Goal: Information Seeking & Learning: Compare options

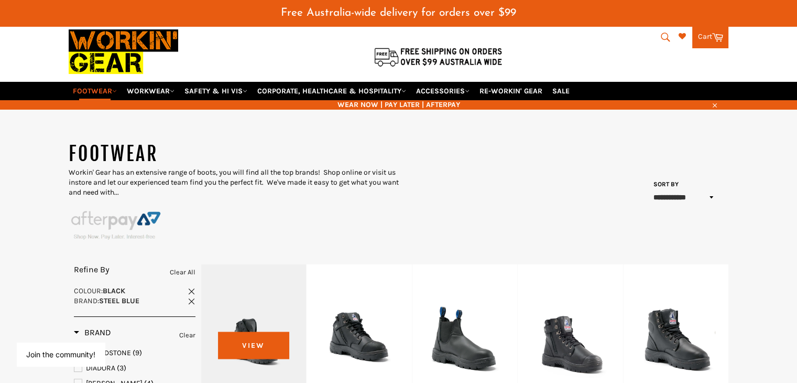
scroll to position [157, 0]
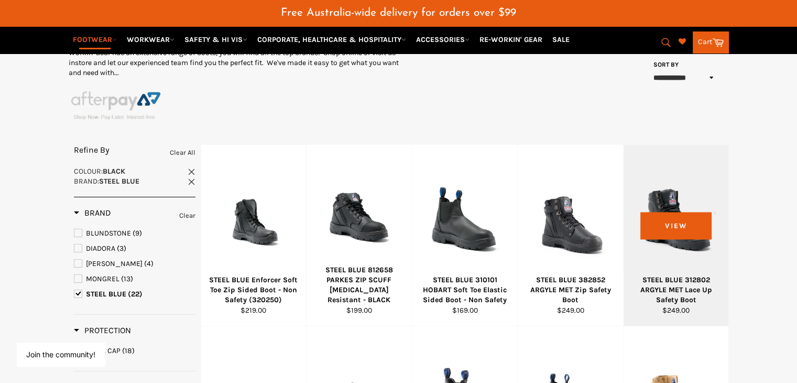
click at [677, 285] on div "STEEL BLUE 312802 ARGYLE MET Lace Up Safety Boot" at bounding box center [676, 290] width 92 height 30
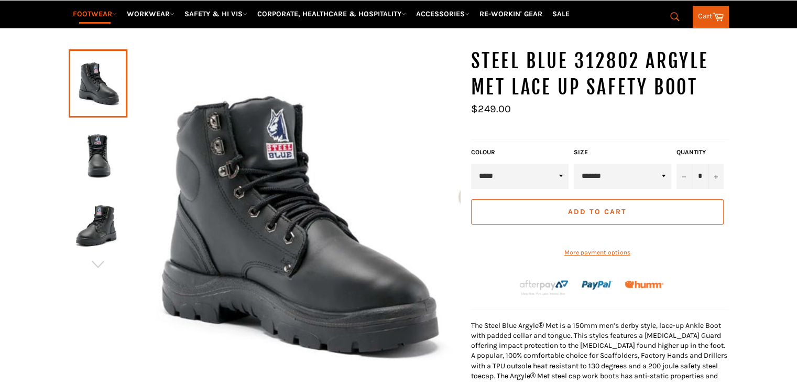
click at [94, 134] on img at bounding box center [98, 154] width 48 height 58
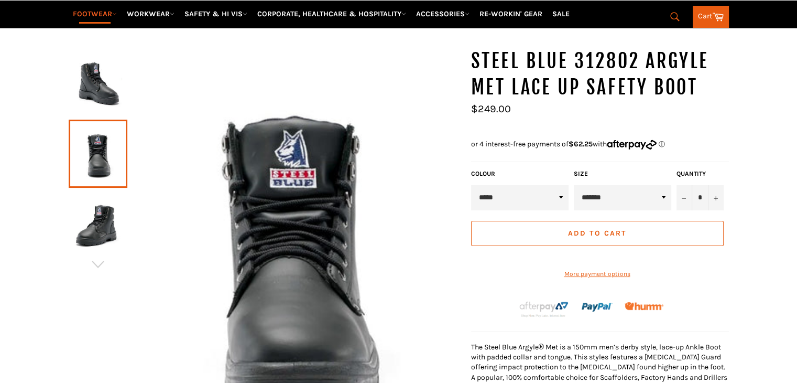
click at [100, 198] on img at bounding box center [98, 224] width 48 height 58
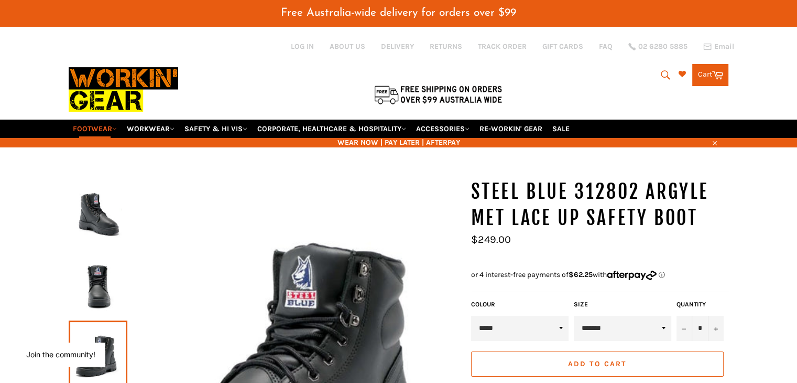
click at [96, 189] on img at bounding box center [98, 214] width 48 height 58
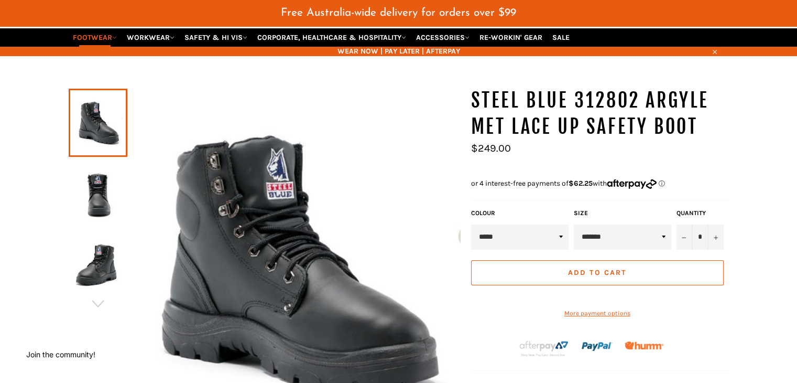
scroll to position [105, 0]
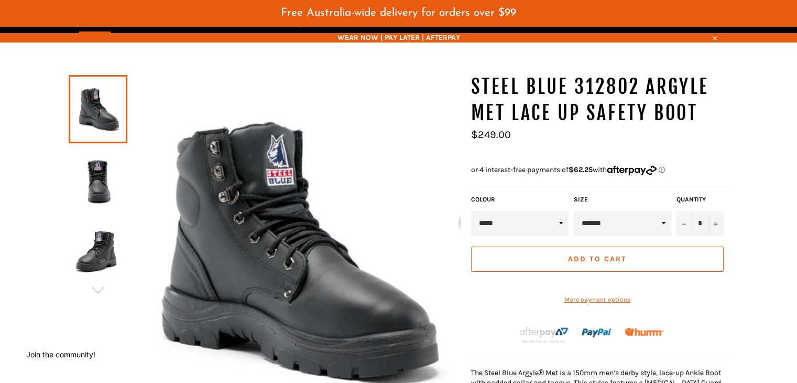
click at [115, 176] on img at bounding box center [98, 179] width 48 height 58
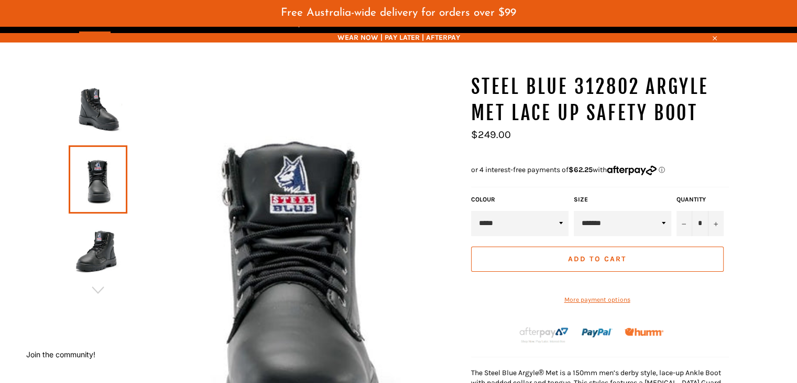
click at [110, 221] on img at bounding box center [98, 250] width 48 height 58
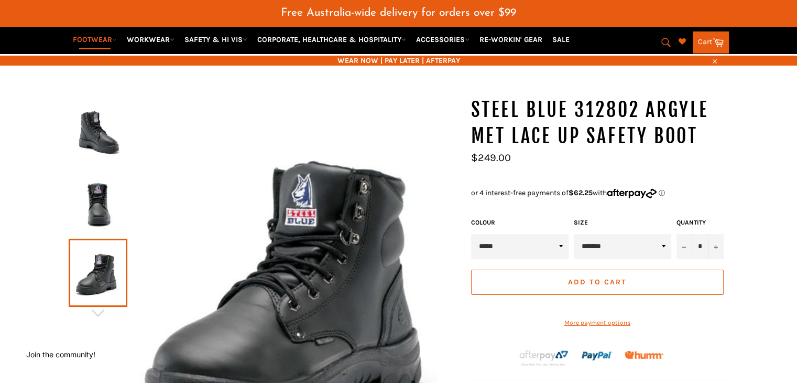
scroll to position [52, 0]
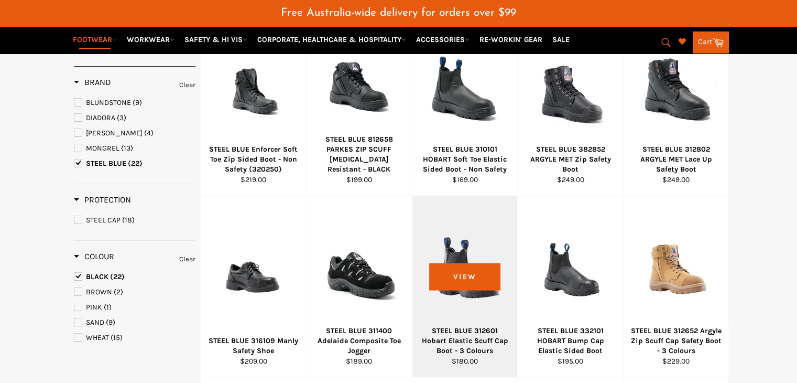
scroll to position [392, 0]
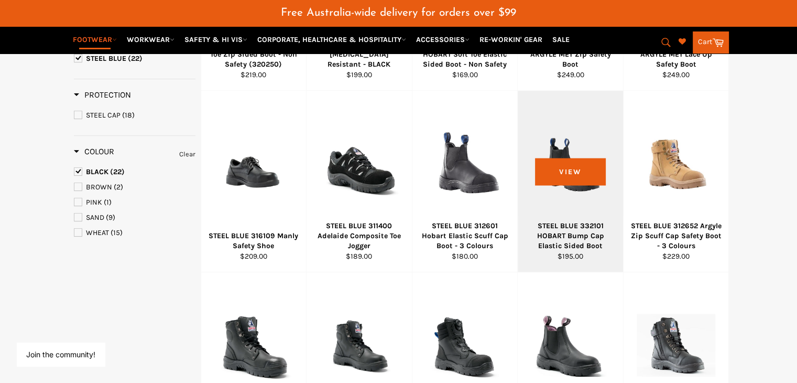
click at [558, 221] on div "STEEL BLUE 332101 HOBART Bump Cap Elastic Sided Boot" at bounding box center [571, 236] width 92 height 30
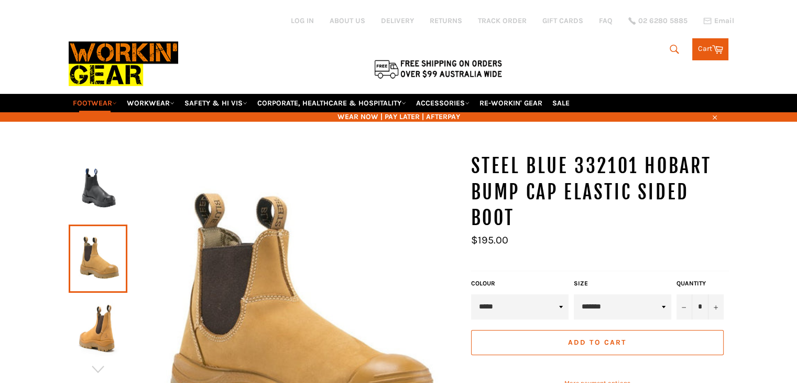
click at [516, 296] on select "***** *****" at bounding box center [519, 306] width 97 height 25
select select "*****"
click at [471, 294] on select "***** *****" at bounding box center [519, 306] width 97 height 25
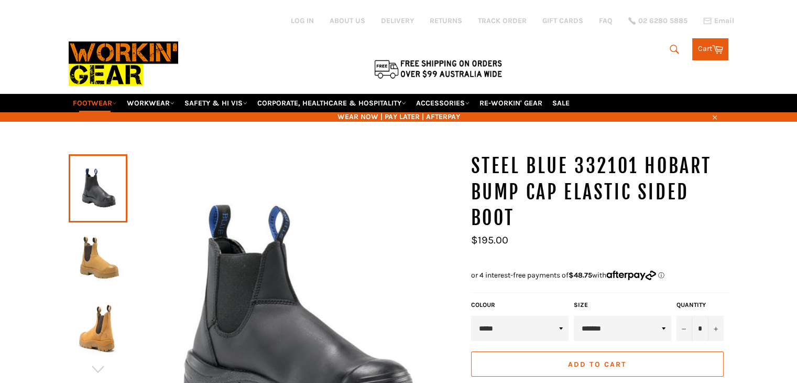
click at [605, 322] on select "**********" at bounding box center [622, 327] width 97 height 25
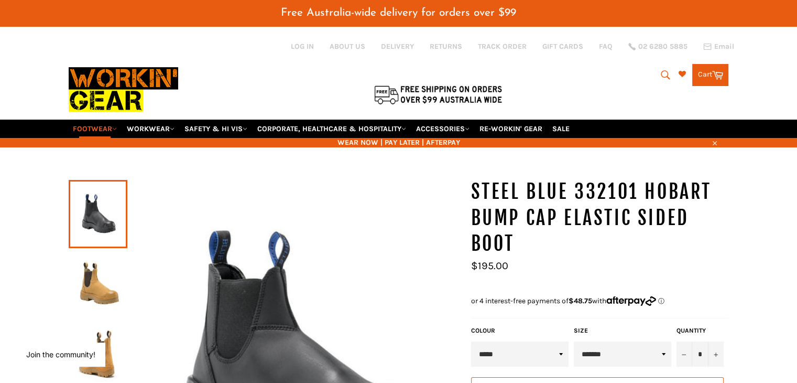
select select "*******"
click at [574, 341] on select "**********" at bounding box center [622, 353] width 97 height 25
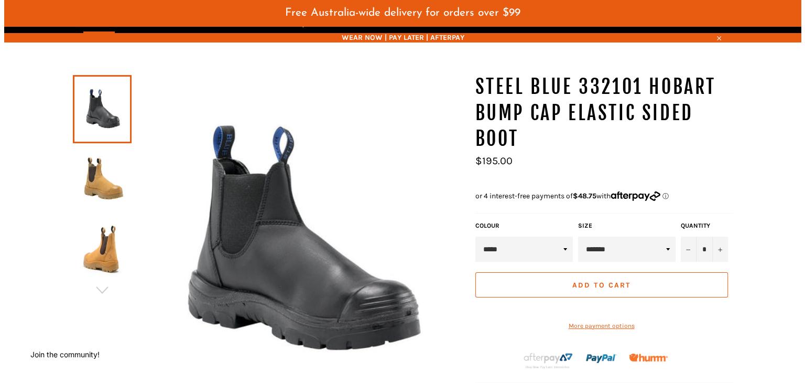
scroll to position [105, 0]
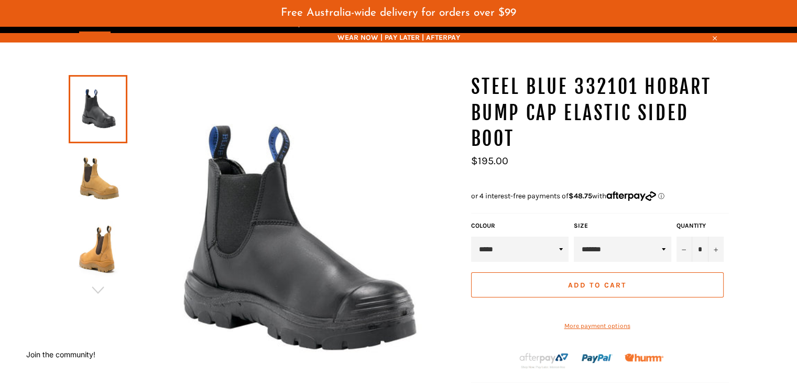
click at [266, 216] on img at bounding box center [293, 240] width 333 height 333
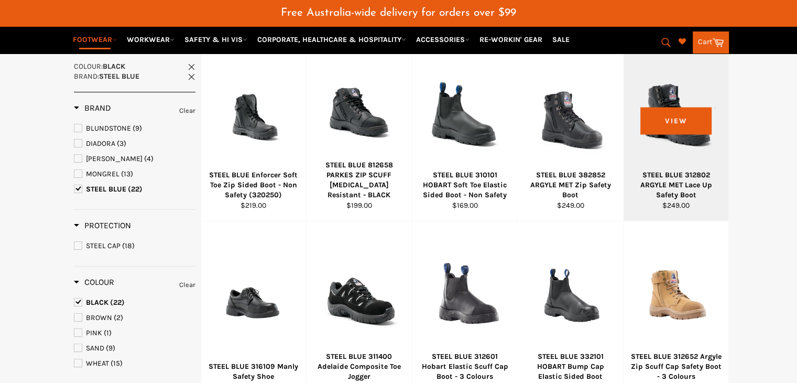
scroll to position [260, 0]
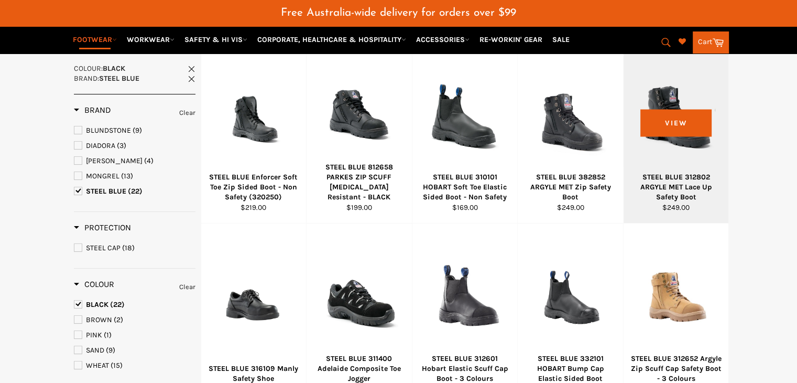
click at [664, 172] on div "STEEL BLUE 312802 ARGYLE MET Lace Up Safety Boot" at bounding box center [676, 187] width 92 height 30
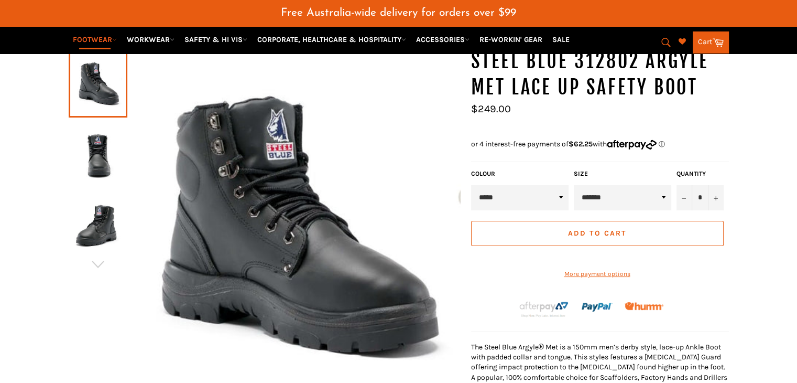
scroll to position [130, 0]
click at [108, 215] on img at bounding box center [98, 224] width 48 height 58
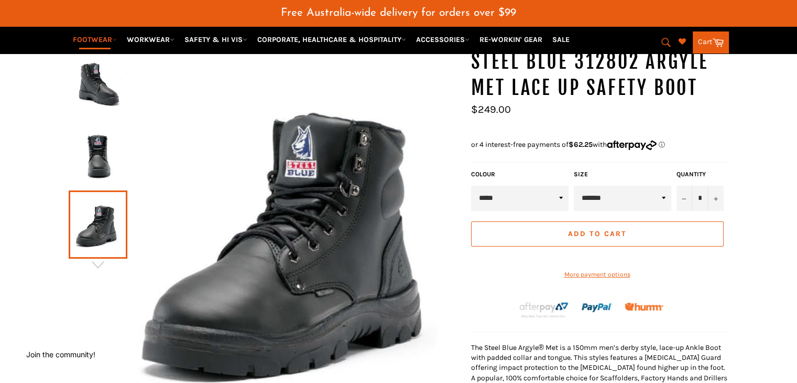
click at [101, 146] on img at bounding box center [98, 154] width 48 height 58
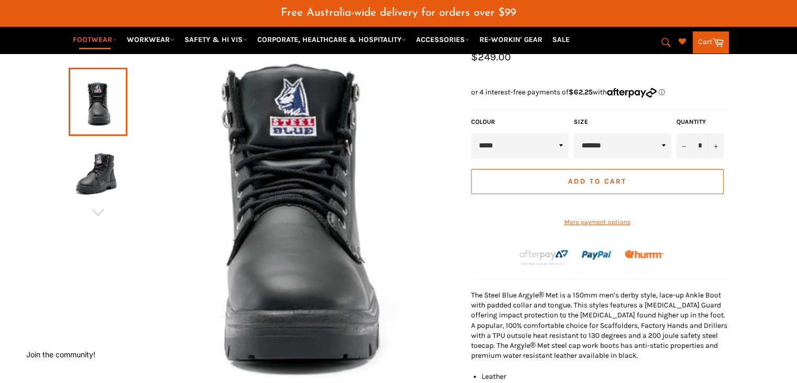
scroll to position [182, 0]
click at [107, 159] on img at bounding box center [98, 172] width 48 height 58
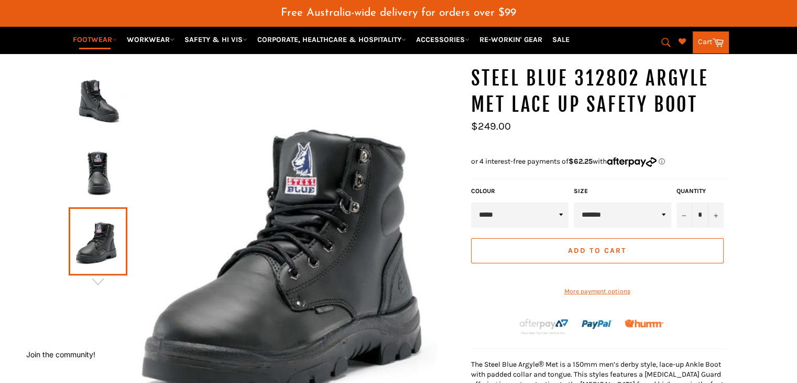
scroll to position [78, 0]
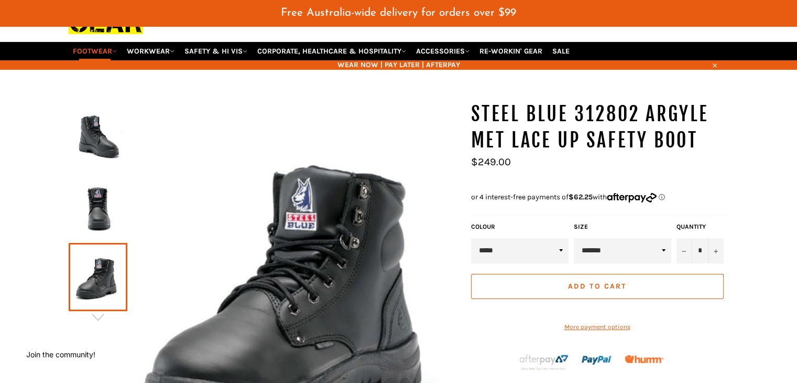
click at [87, 124] on img at bounding box center [98, 136] width 48 height 58
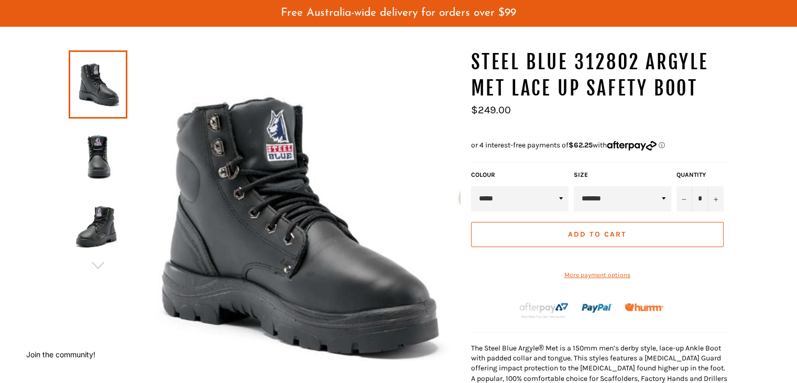
scroll to position [130, 0]
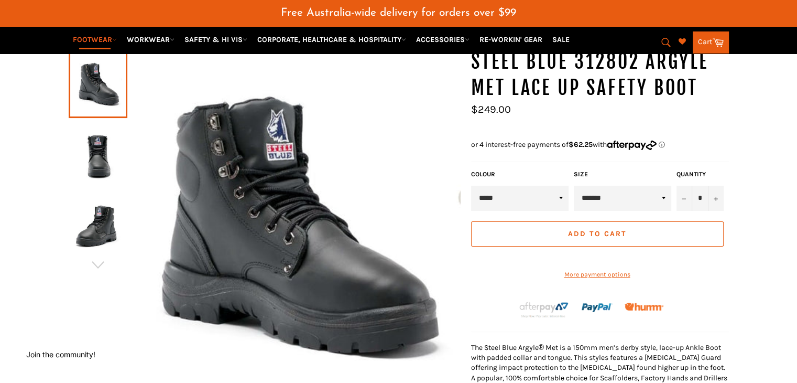
click at [110, 128] on img at bounding box center [98, 154] width 48 height 58
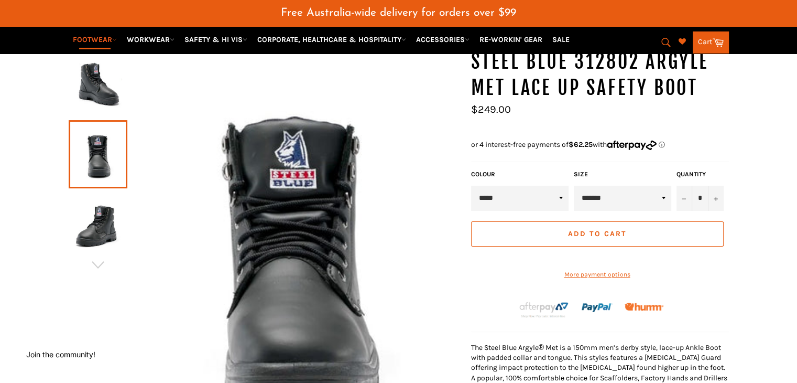
click at [105, 208] on img at bounding box center [98, 224] width 48 height 58
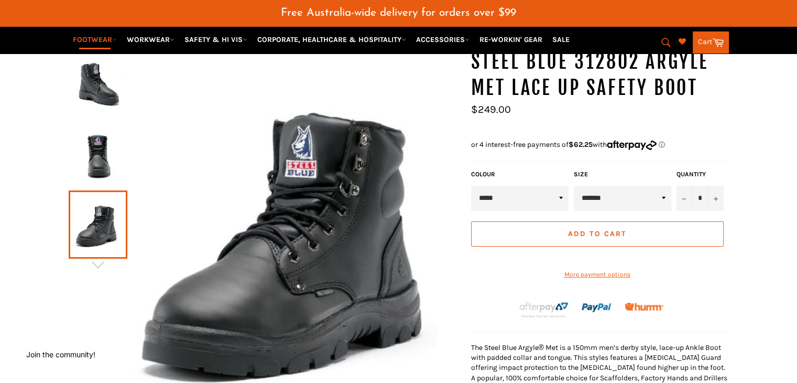
click at [99, 66] on img at bounding box center [98, 84] width 48 height 58
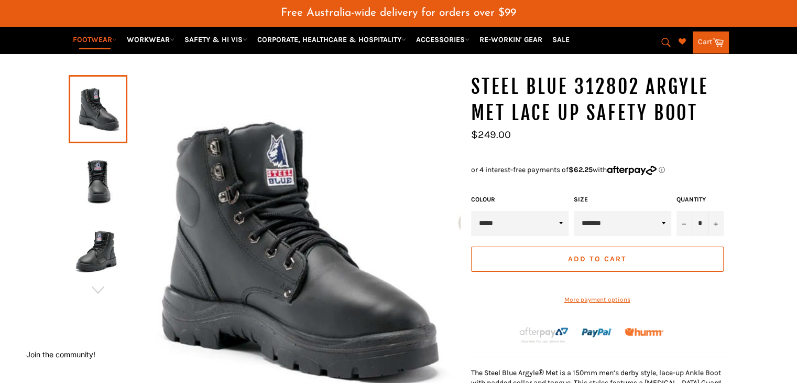
scroll to position [78, 0]
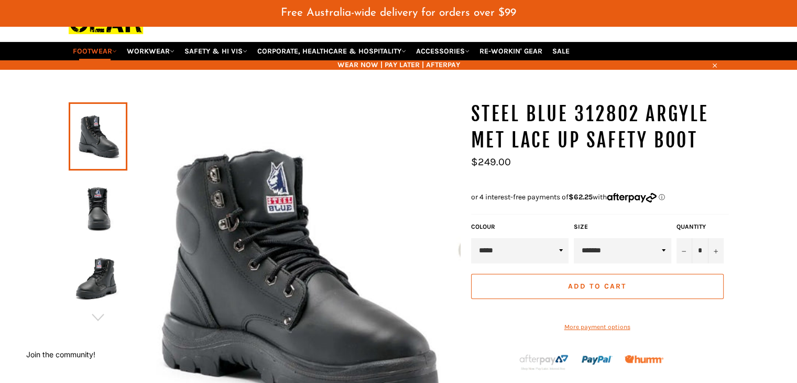
click at [95, 183] on img at bounding box center [98, 207] width 48 height 58
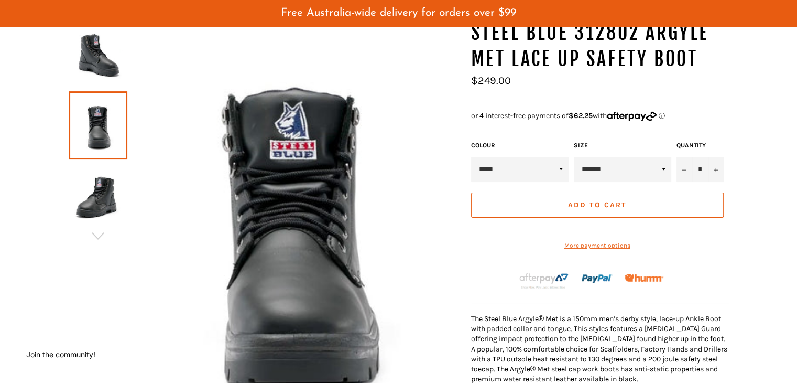
scroll to position [182, 0]
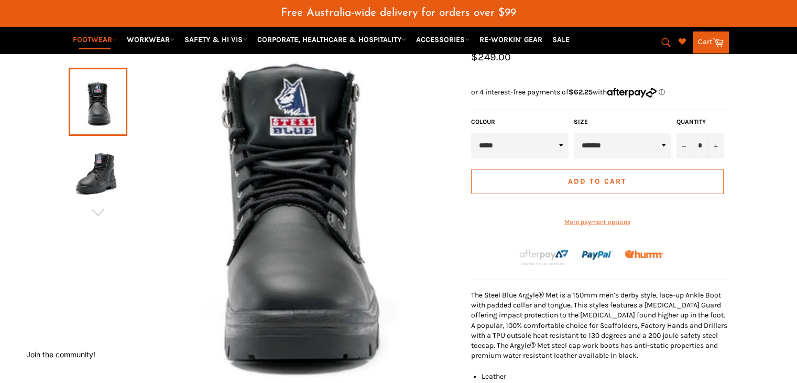
click at [103, 163] on img at bounding box center [98, 172] width 48 height 58
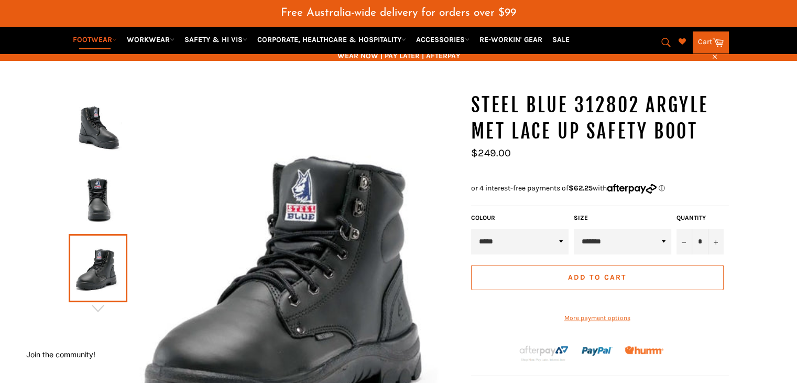
scroll to position [78, 0]
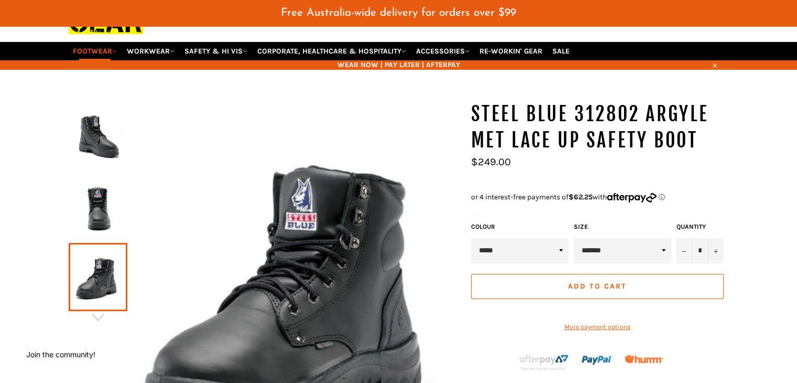
click at [101, 122] on img at bounding box center [98, 136] width 48 height 58
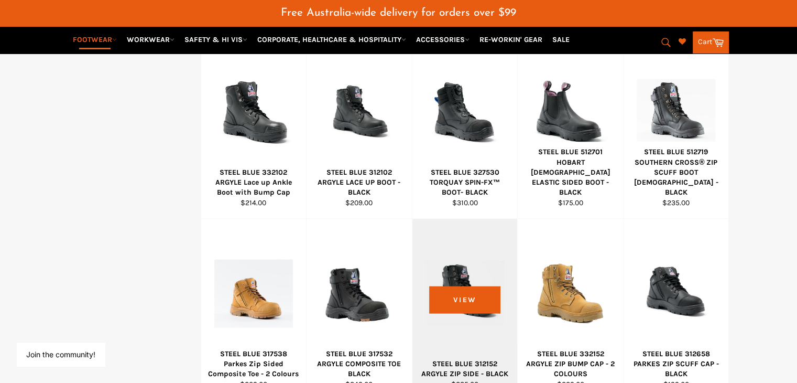
scroll to position [654, 0]
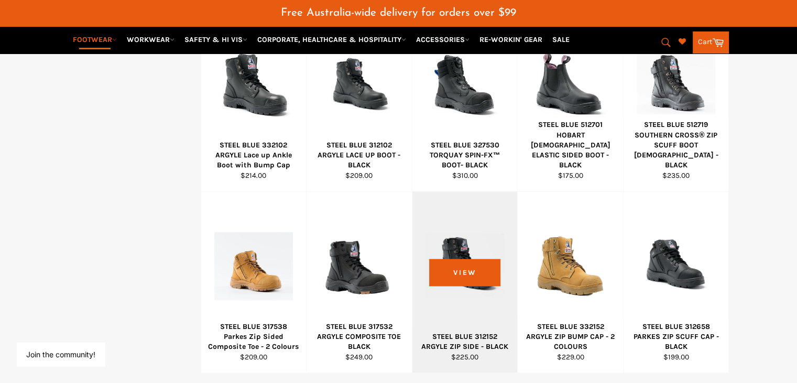
click at [465, 331] on div "STEEL BLUE 312152 ARGYLE ZIP SIDE - BLACK" at bounding box center [465, 341] width 92 height 20
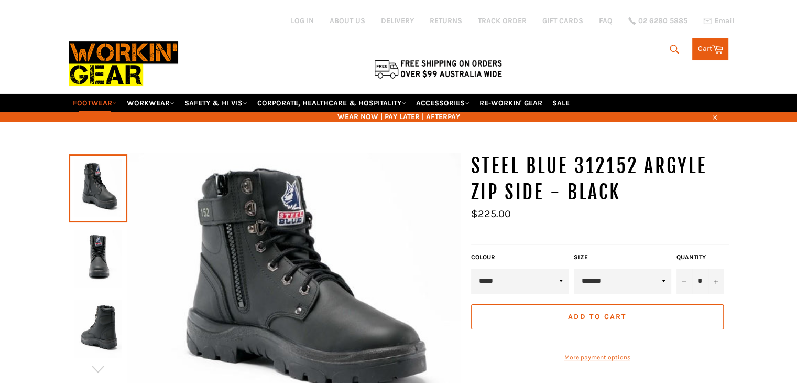
click at [256, 231] on img at bounding box center [293, 290] width 333 height 274
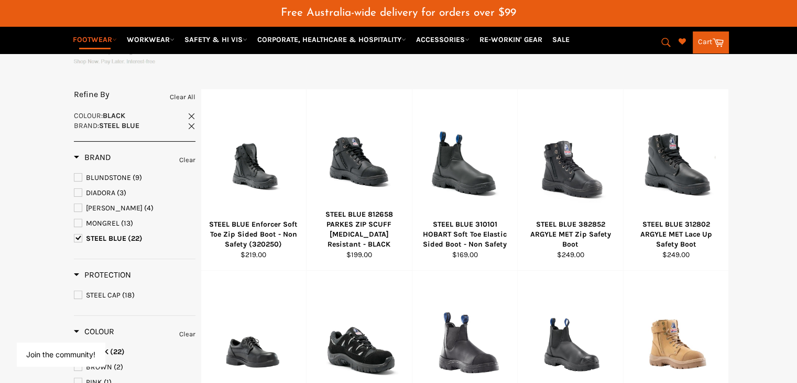
scroll to position [202, 0]
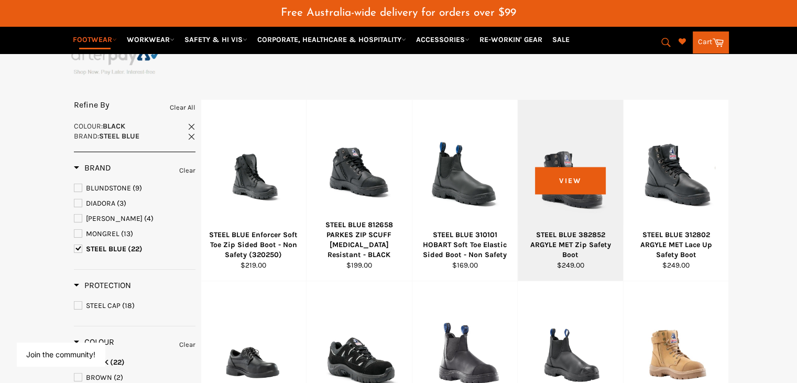
click at [566, 230] on div "STEEL BLUE 382852 ARGYLE MET Zip Safety Boot" at bounding box center [571, 245] width 92 height 30
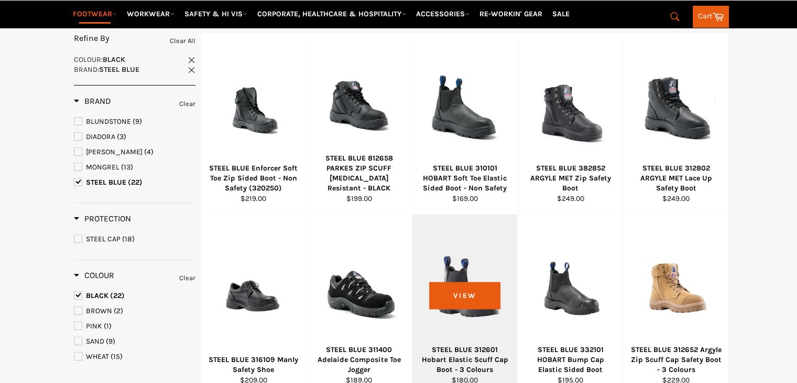
scroll to position [210, 0]
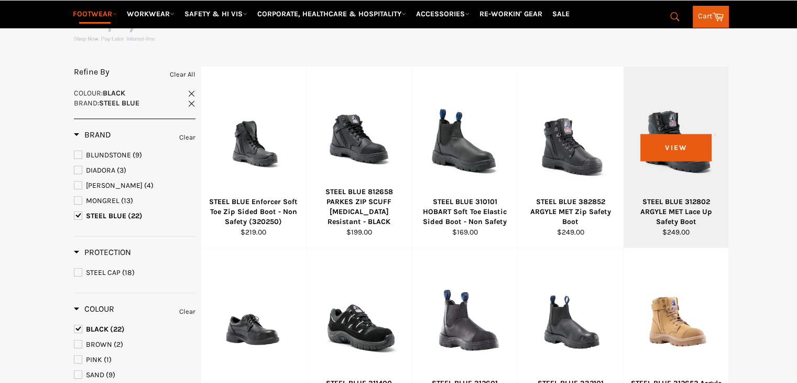
click at [662, 196] on div "STEEL BLUE 312802 ARGYLE MET Lace Up Safety Boot" at bounding box center [676, 211] width 92 height 30
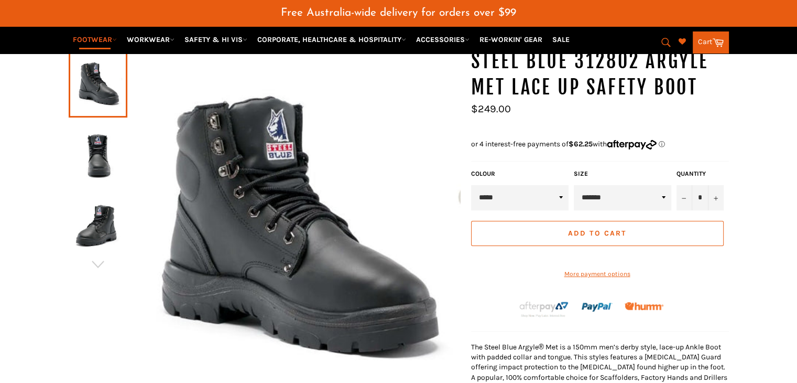
scroll to position [130, 0]
click at [104, 144] on img at bounding box center [98, 154] width 48 height 58
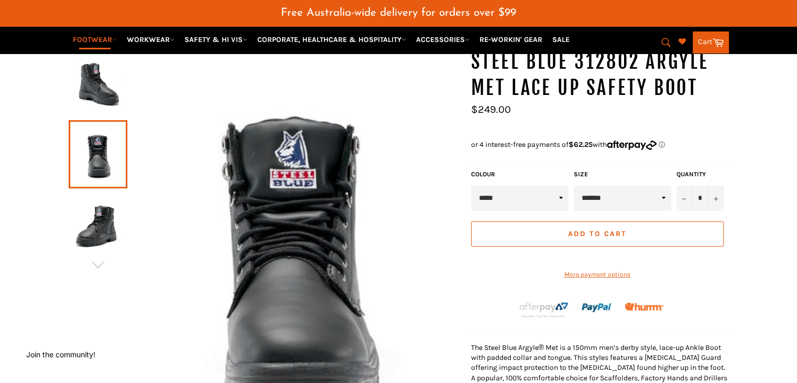
click at [96, 217] on img at bounding box center [98, 224] width 48 height 58
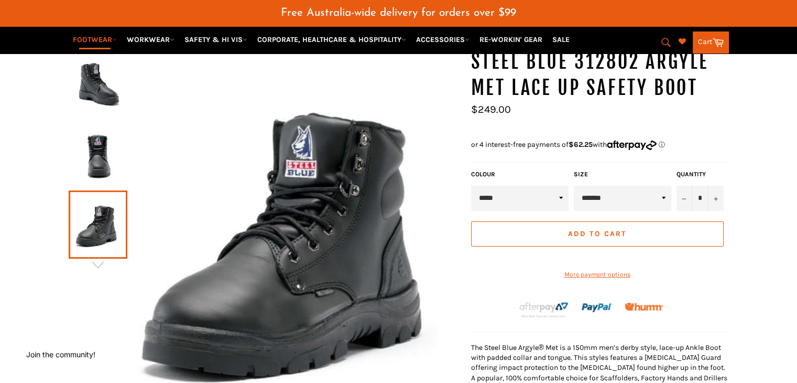
click at [113, 88] on img at bounding box center [98, 84] width 48 height 58
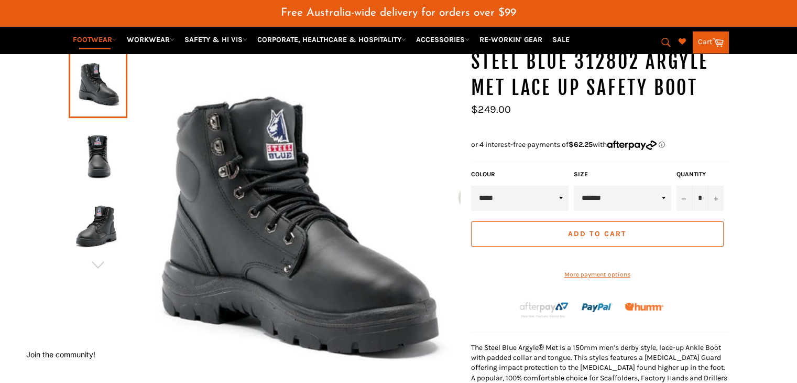
click at [97, 138] on img at bounding box center [98, 154] width 48 height 58
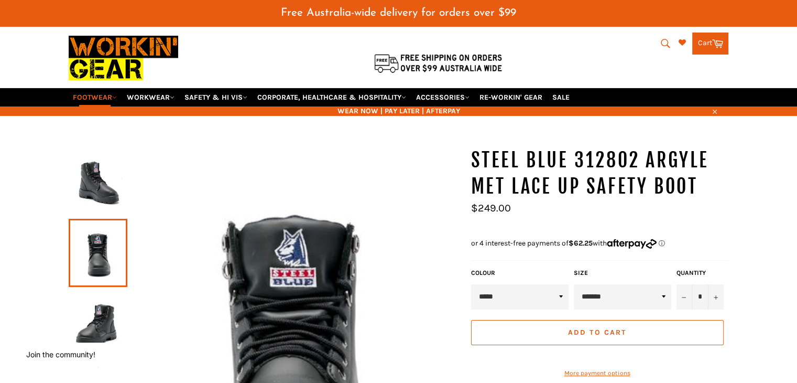
scroll to position [25, 0]
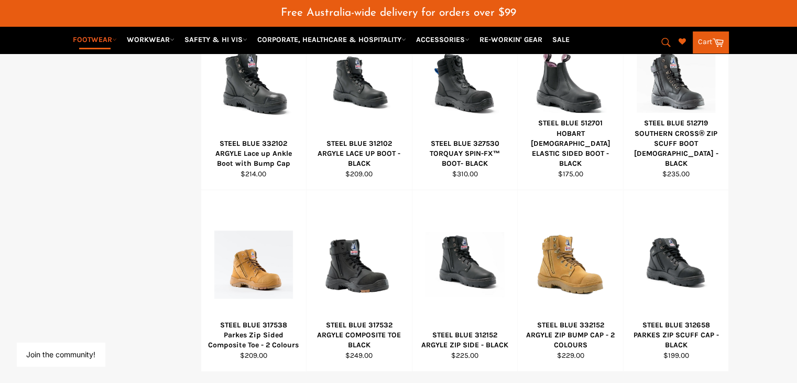
scroll to position [734, 0]
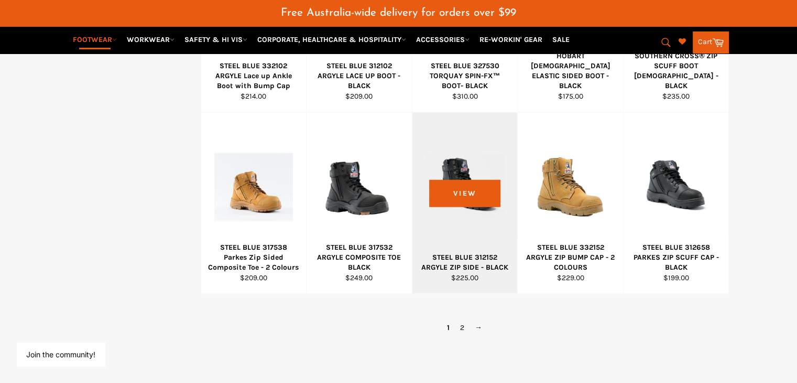
click at [459, 252] on div "STEEL BLUE 312152 ARGYLE ZIP SIDE - BLACK" at bounding box center [465, 262] width 92 height 20
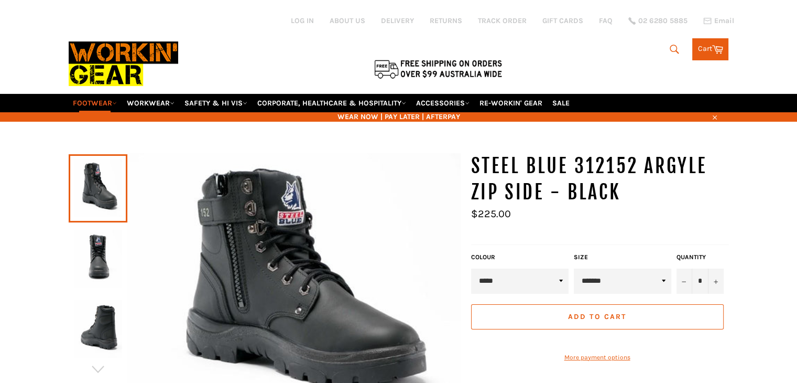
click at [108, 240] on img at bounding box center [98, 259] width 48 height 58
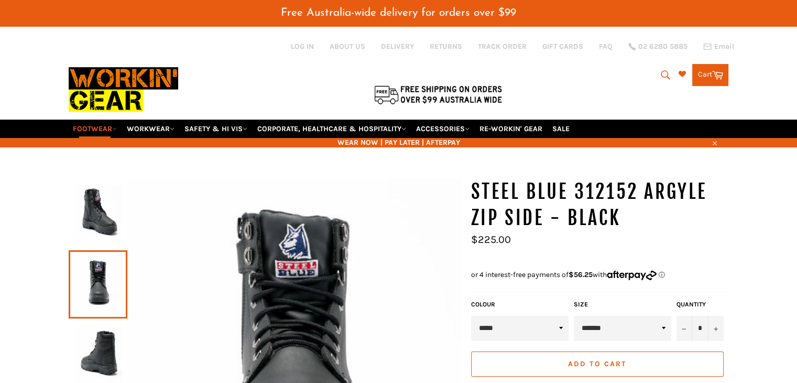
drag, startPoint x: 95, startPoint y: 317, endPoint x: 113, endPoint y: 343, distance: 31.6
click at [113, 343] on img at bounding box center [98, 354] width 48 height 58
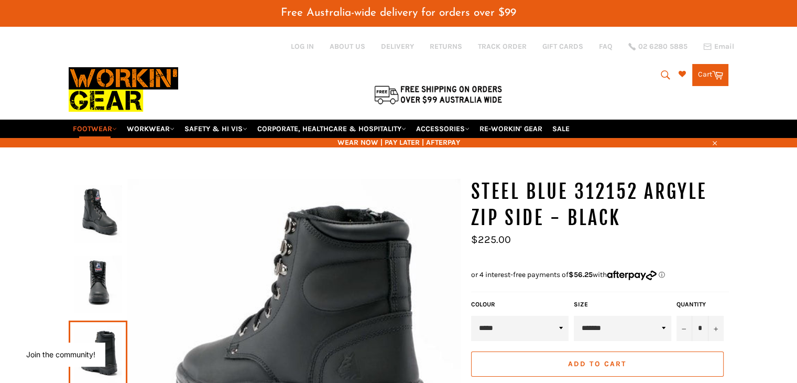
click at [406, 247] on img at bounding box center [293, 333] width 333 height 308
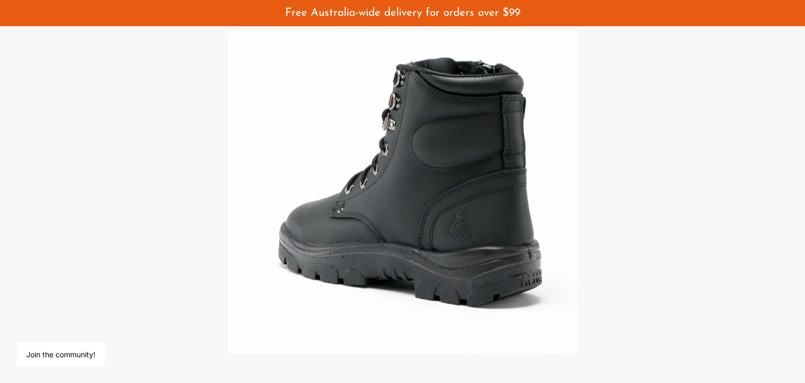
click at [439, 143] on img at bounding box center [403, 191] width 350 height 323
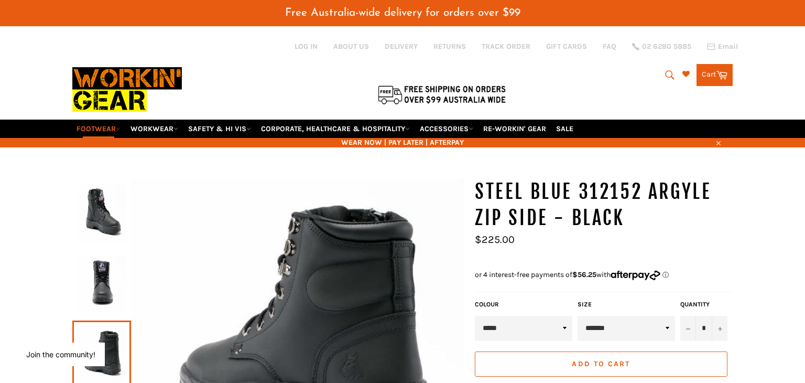
scroll to position [92, 0]
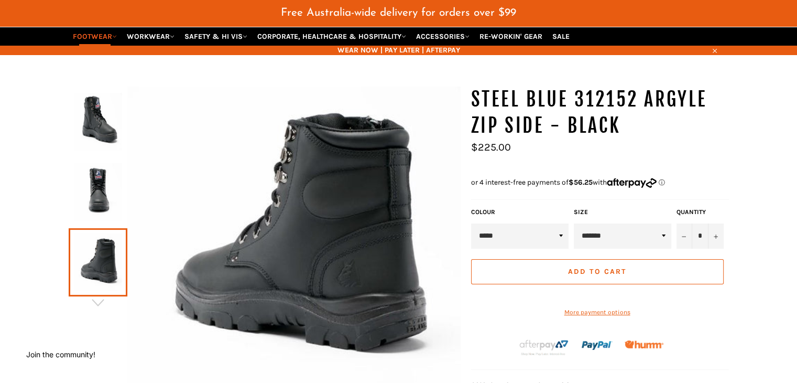
click at [121, 189] on img at bounding box center [98, 192] width 48 height 58
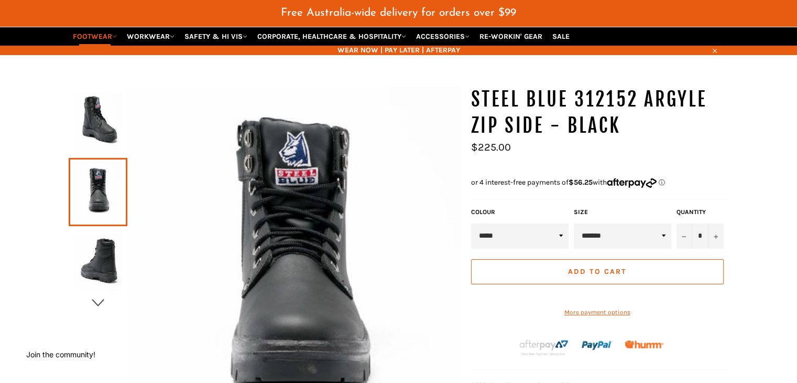
click at [101, 294] on icon "button" at bounding box center [98, 302] width 16 height 16
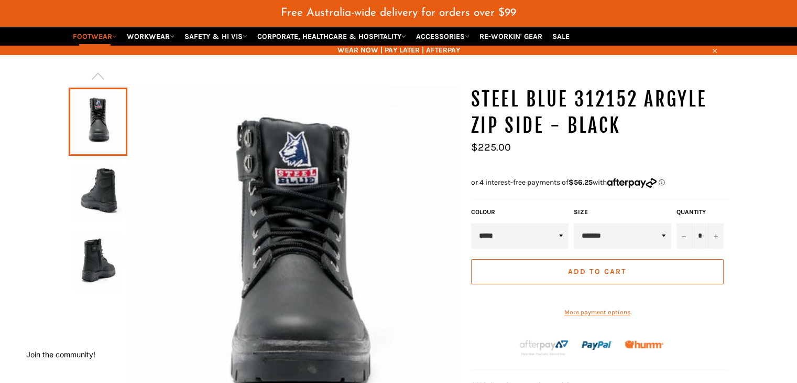
click at [96, 263] on img at bounding box center [98, 262] width 48 height 58
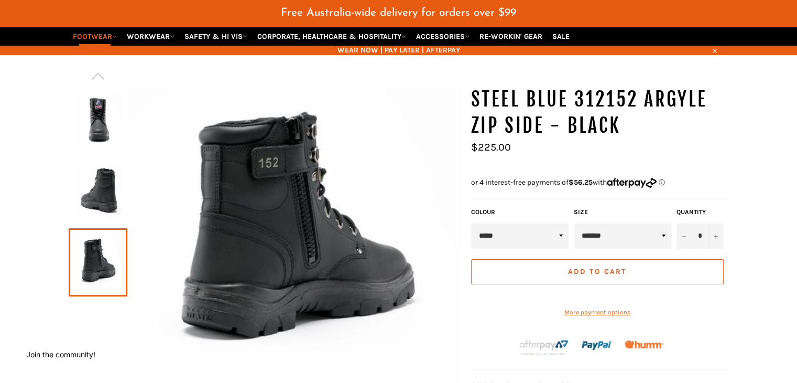
click at [257, 158] on img at bounding box center [293, 235] width 333 height 299
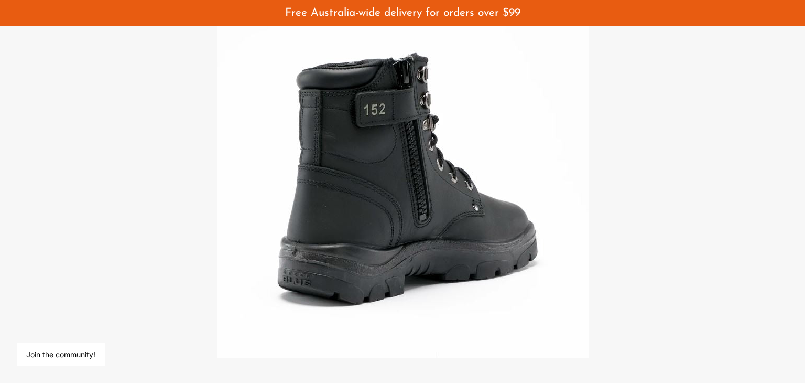
click at [356, 118] on img at bounding box center [403, 191] width 372 height 333
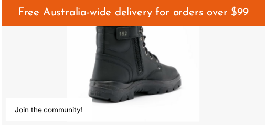
scroll to position [183, 0]
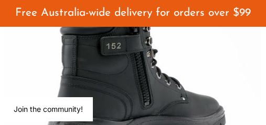
click at [109, 43] on img at bounding box center [132, 90] width 255 height 178
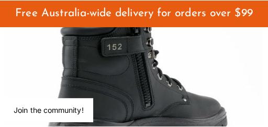
scroll to position [184, 0]
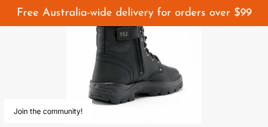
drag, startPoint x: 109, startPoint y: 43, endPoint x: 98, endPoint y: 45, distance: 11.1
click at [98, 45] on img at bounding box center [134, 63] width 135 height 121
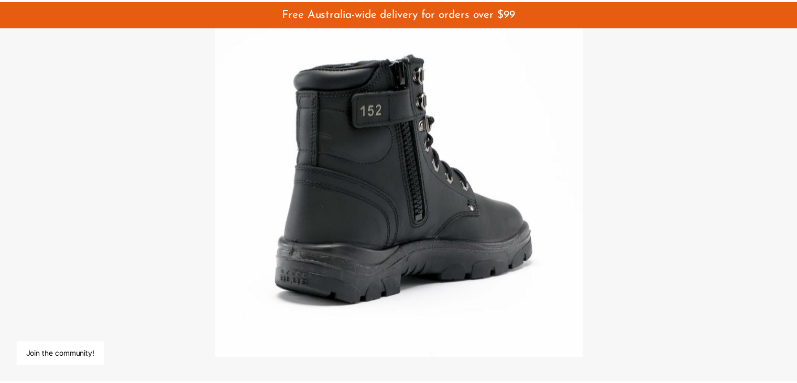
scroll to position [174, 0]
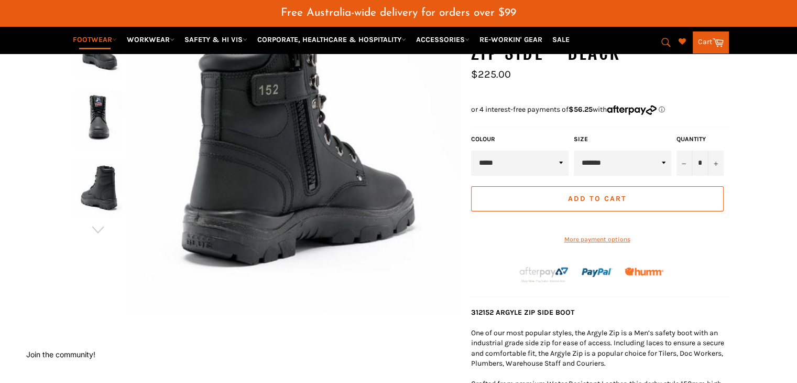
click at [635, 155] on select "**********" at bounding box center [622, 162] width 97 height 25
select select "*******"
click at [574, 150] on select "**********" at bounding box center [622, 162] width 97 height 25
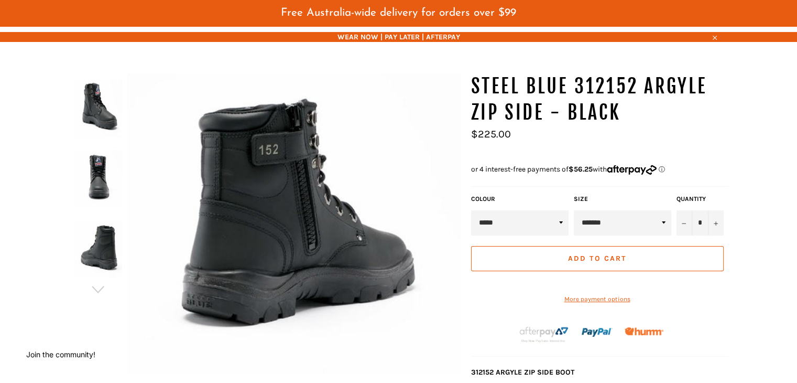
scroll to position [122, 0]
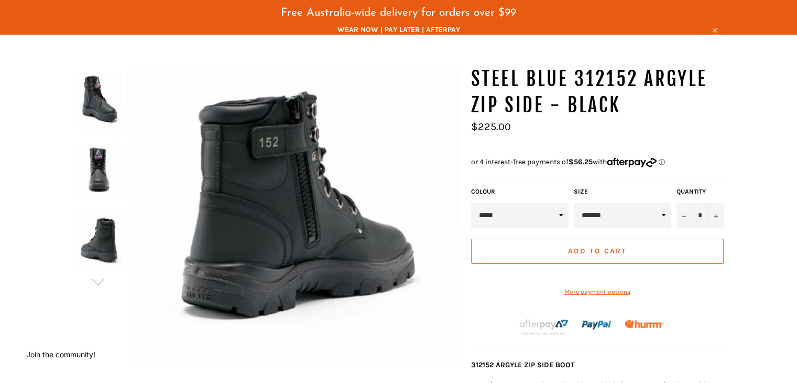
click at [288, 134] on img at bounding box center [293, 215] width 333 height 299
click at [90, 167] on img at bounding box center [98, 172] width 48 height 58
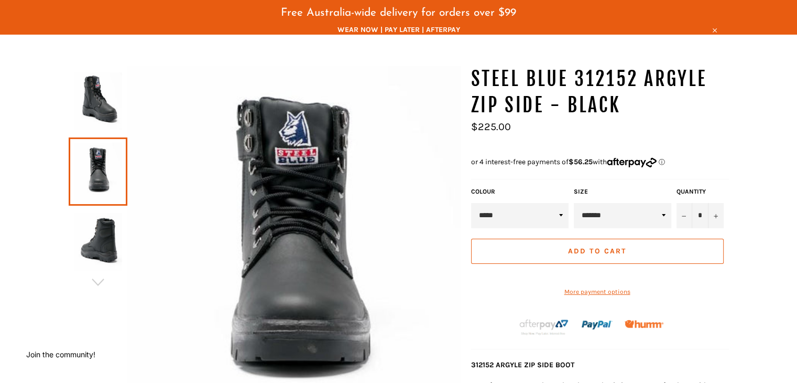
click at [93, 215] on img at bounding box center [98, 242] width 48 height 58
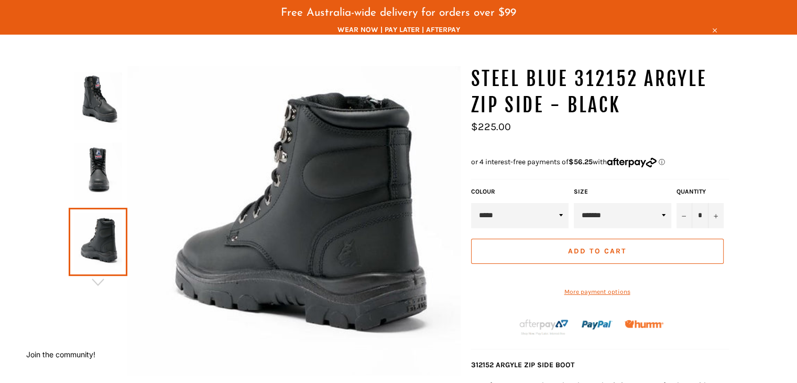
click at [103, 182] on img at bounding box center [98, 172] width 48 height 58
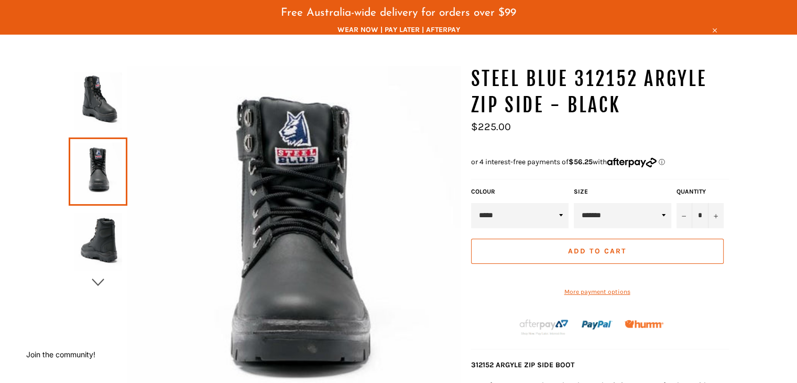
click at [86, 274] on button "button" at bounding box center [98, 282] width 59 height 16
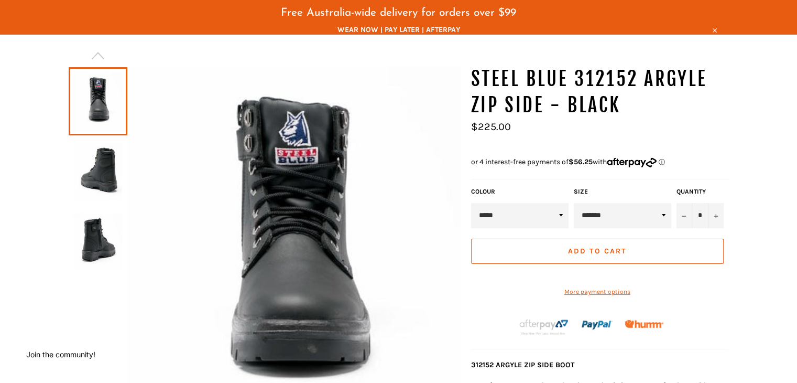
click at [88, 235] on img at bounding box center [98, 242] width 48 height 58
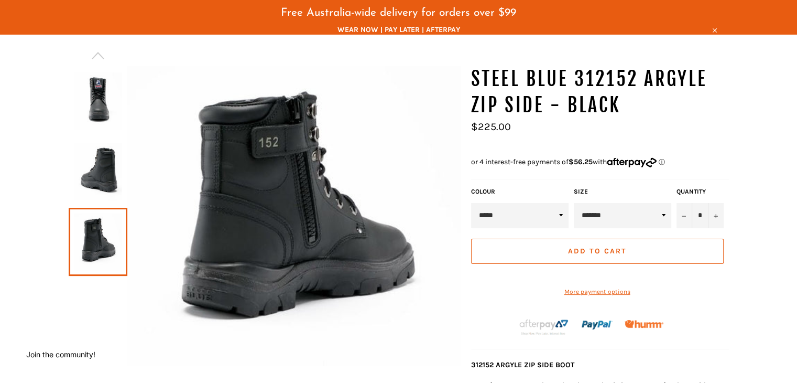
click at [114, 109] on img at bounding box center [98, 101] width 48 height 58
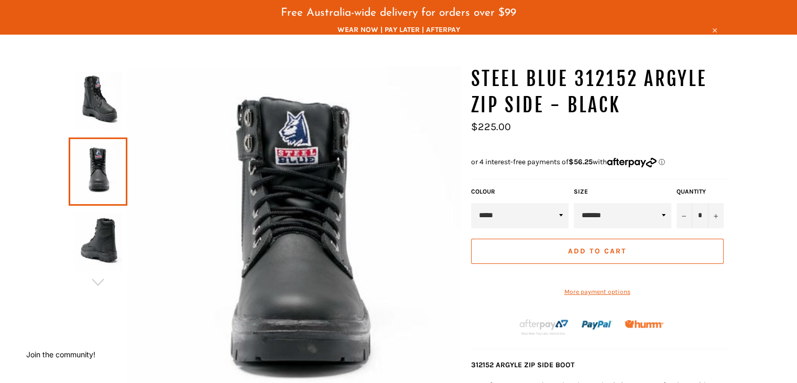
click at [108, 91] on img at bounding box center [98, 101] width 48 height 58
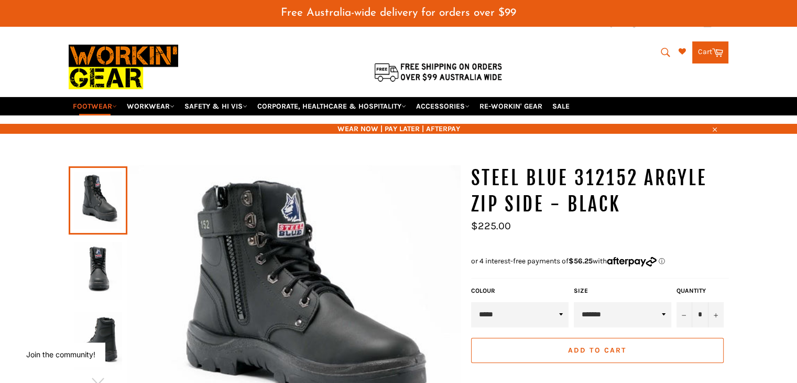
scroll to position [0, 0]
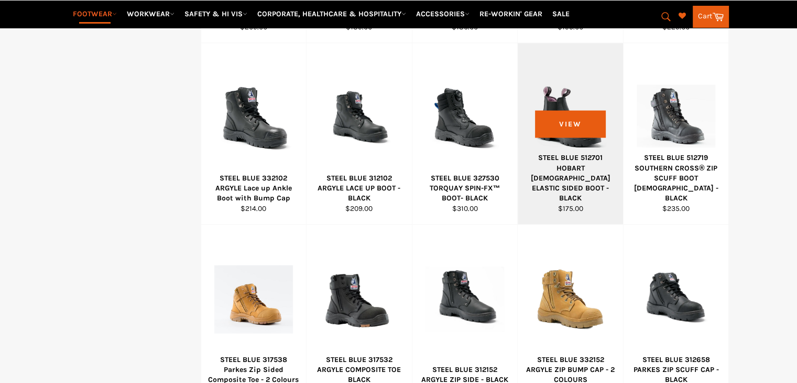
scroll to position [621, 0]
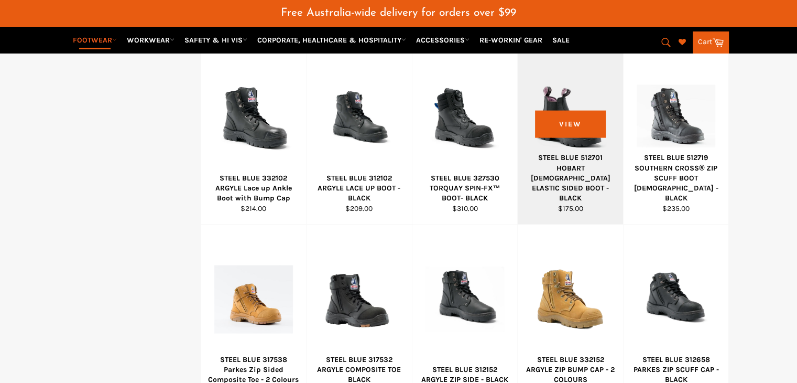
click at [570, 173] on div "STEEL BLUE 512701 HOBART [DEMOGRAPHIC_DATA] ELASTIC SIDED BOOT - BLACK" at bounding box center [571, 177] width 92 height 50
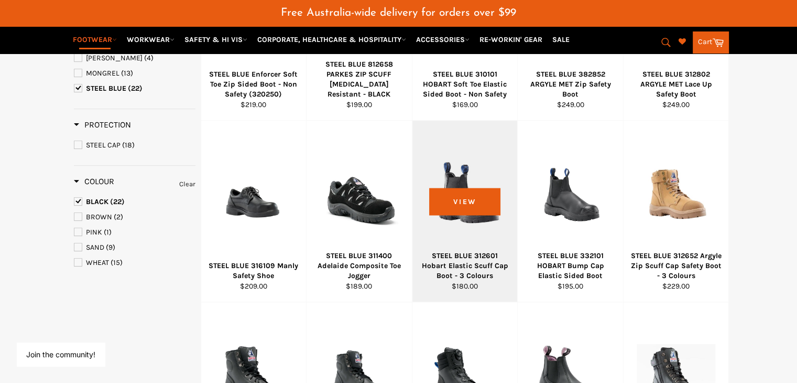
scroll to position [388, 0]
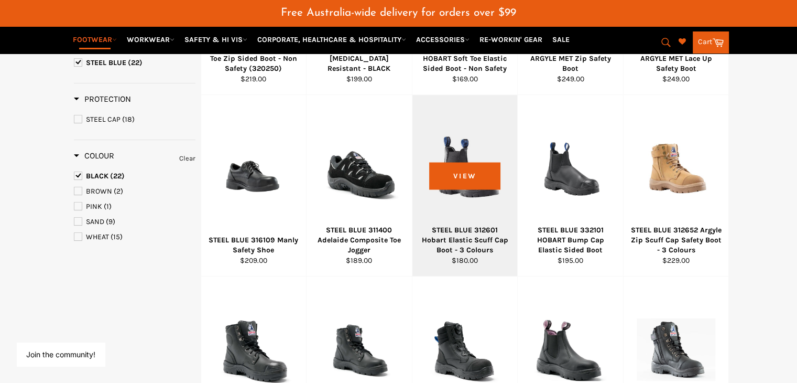
click at [495, 225] on div "STEEL BLUE 312601 Hobart Elastic Scuff Cap Boot - 3 Colours" at bounding box center [465, 240] width 92 height 30
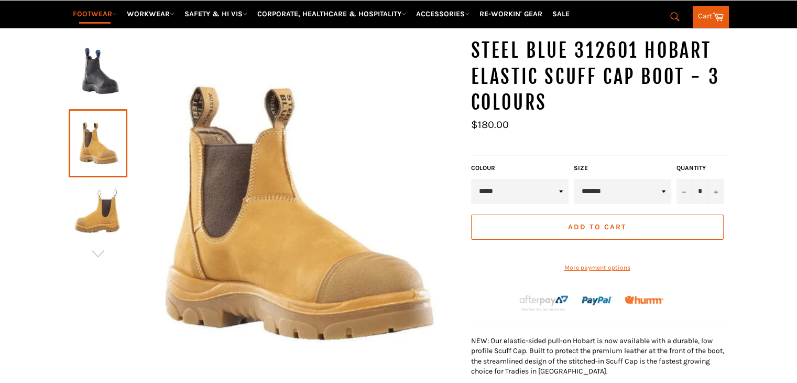
scroll to position [105, 0]
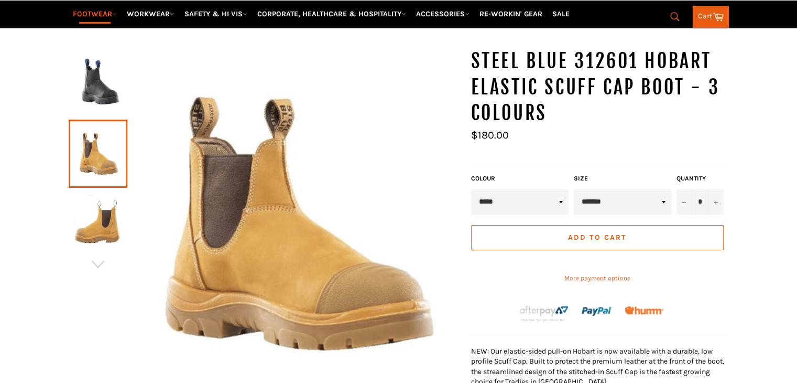
click at [514, 189] on select "***** ***** ****" at bounding box center [519, 201] width 97 height 25
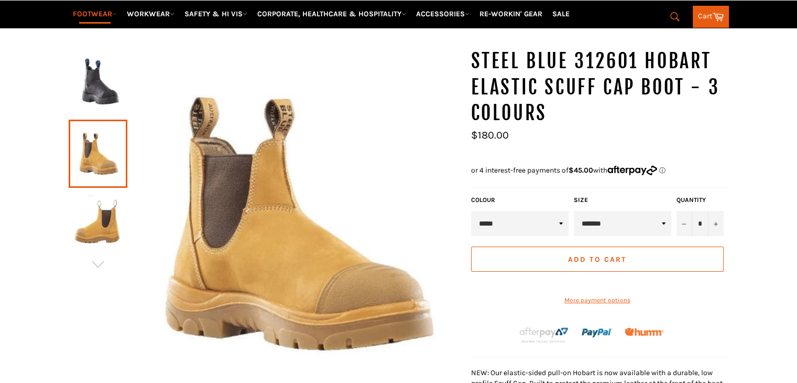
select select "*****"
click at [471, 211] on select "***** ***** ****" at bounding box center [519, 223] width 97 height 25
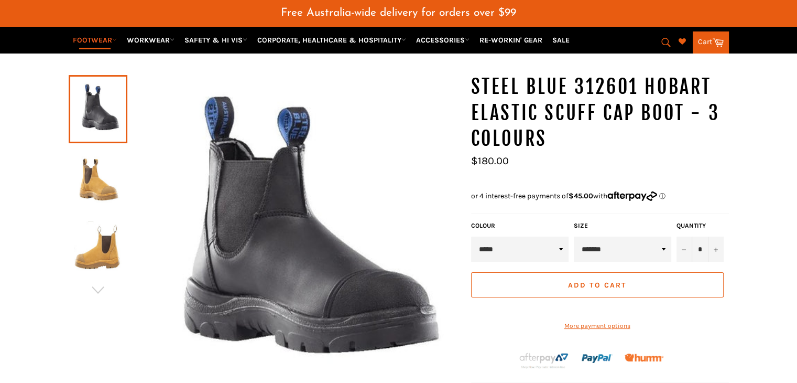
scroll to position [130, 0]
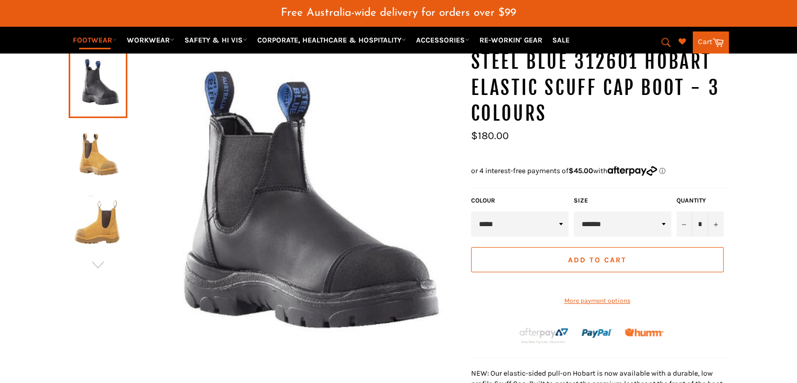
click at [606, 212] on select "**********" at bounding box center [622, 223] width 97 height 25
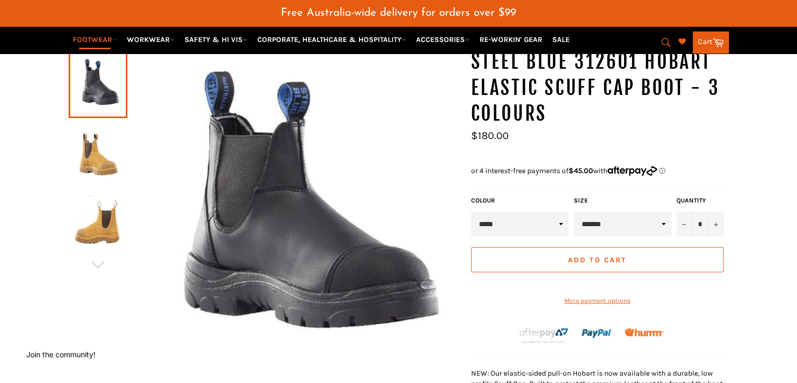
select select "*******"
click at [574, 211] on select "**********" at bounding box center [622, 223] width 97 height 25
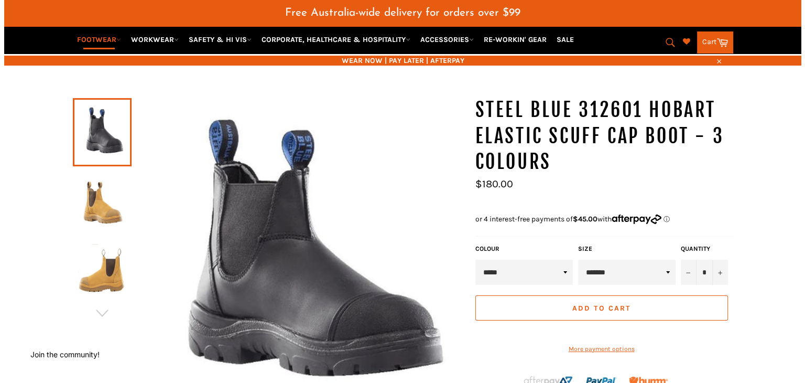
scroll to position [78, 0]
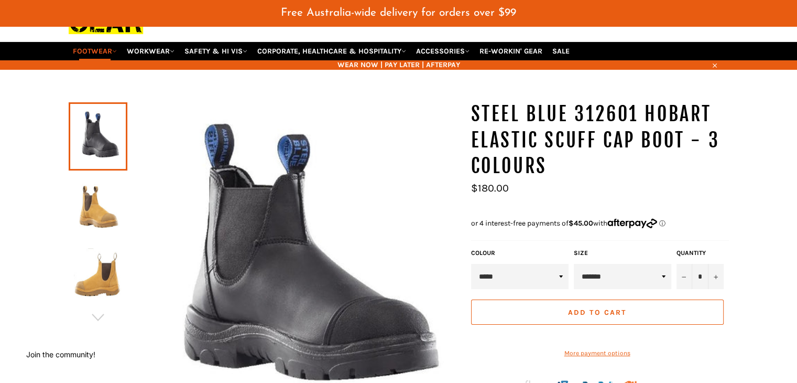
click at [231, 239] on img at bounding box center [293, 262] width 333 height 323
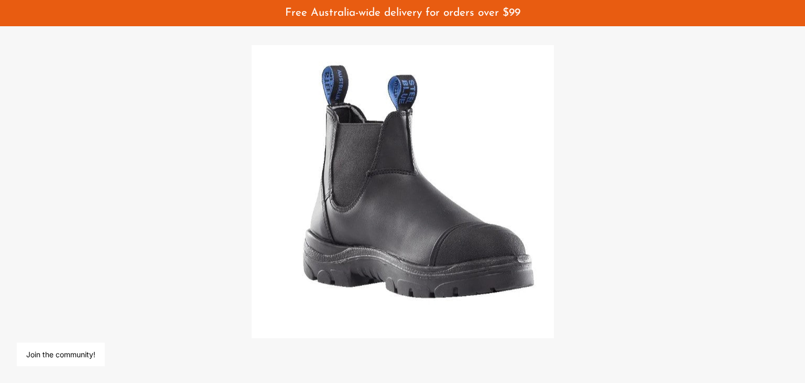
click at [566, 219] on div at bounding box center [402, 191] width 805 height 383
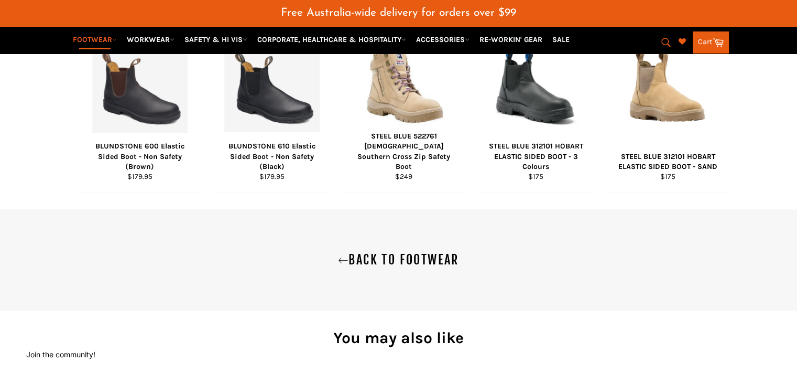
scroll to position [968, 0]
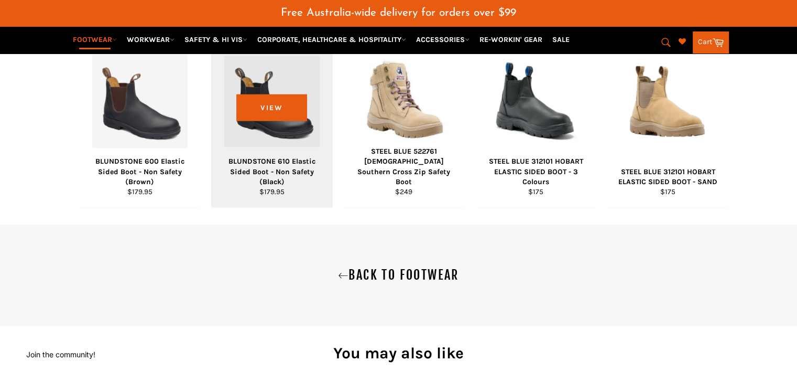
click at [294, 177] on div "BLUNDSTONE 610 Elastic Sided Boot - Non Safety (Black)" at bounding box center [271, 171] width 108 height 30
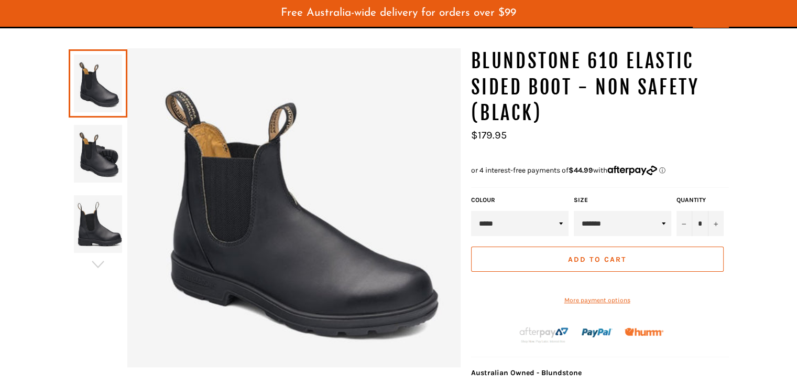
scroll to position [130, 0]
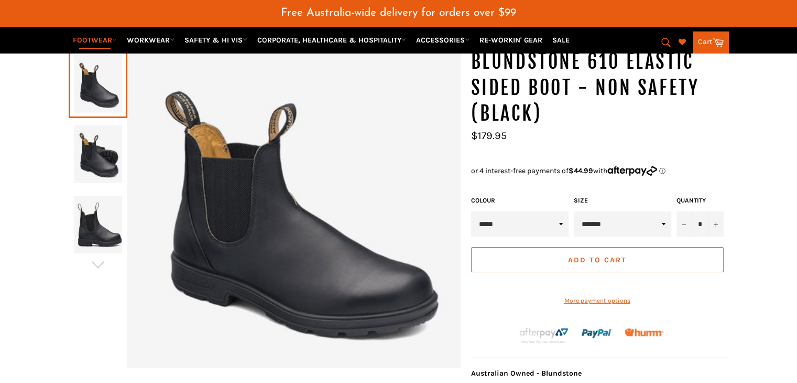
click at [88, 167] on img at bounding box center [98, 154] width 48 height 58
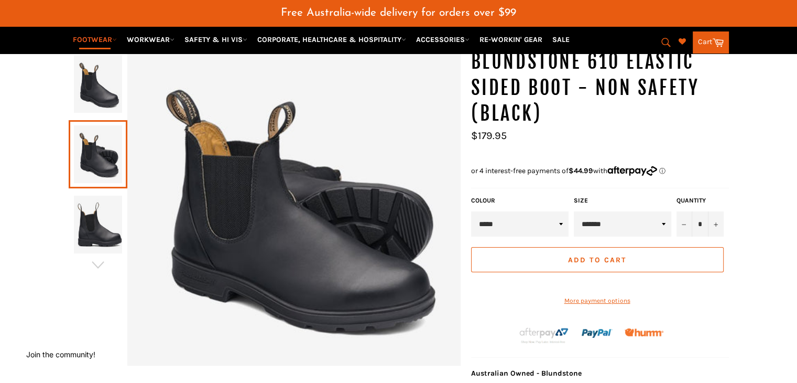
click at [97, 216] on img at bounding box center [98, 224] width 48 height 58
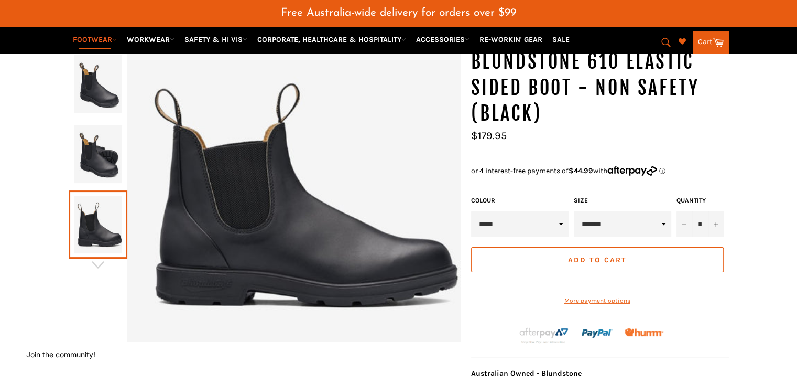
click at [103, 167] on img at bounding box center [98, 154] width 48 height 58
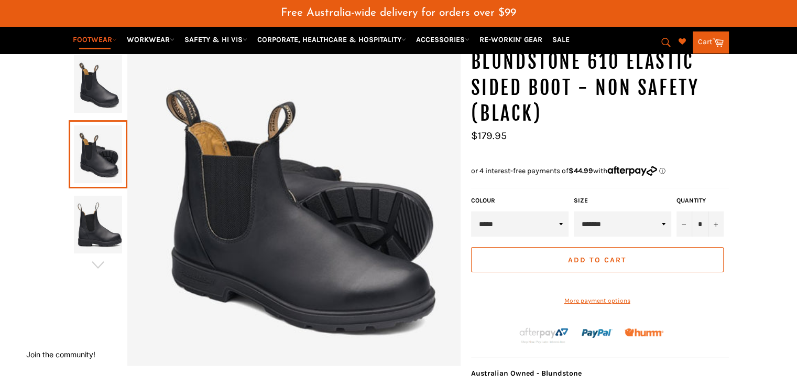
click at [87, 77] on img at bounding box center [98, 84] width 48 height 58
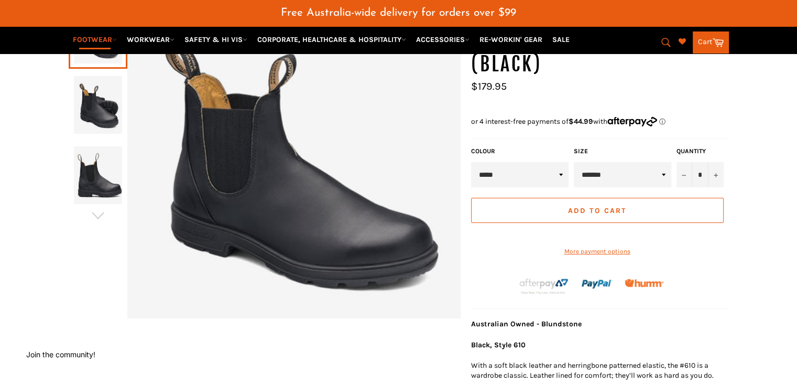
scroll to position [182, 0]
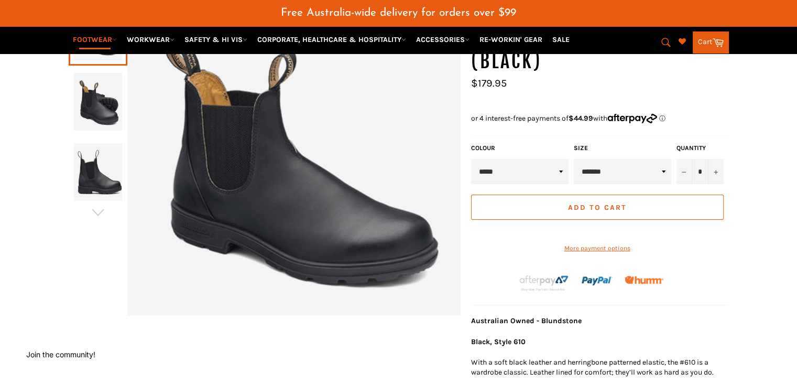
click at [645, 159] on select "**********" at bounding box center [622, 171] width 97 height 25
select select "*******"
click at [574, 159] on select "**********" at bounding box center [622, 171] width 97 height 25
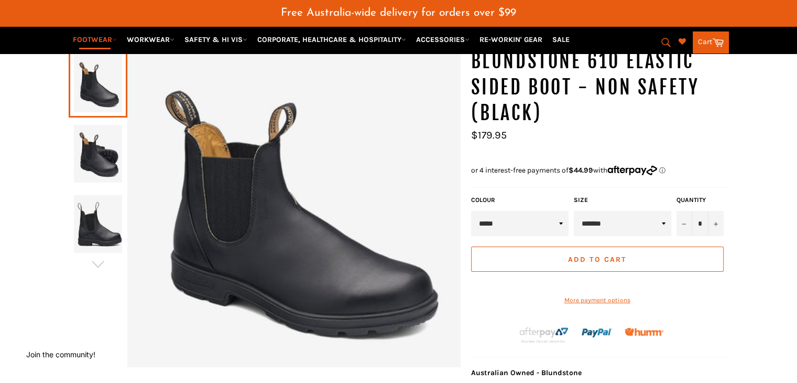
scroll to position [130, 0]
click at [105, 257] on icon "button" at bounding box center [98, 265] width 16 height 16
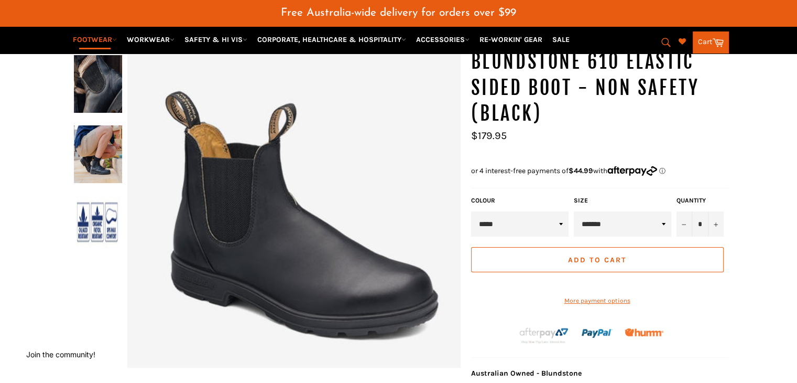
click at [94, 72] on img at bounding box center [98, 84] width 48 height 58
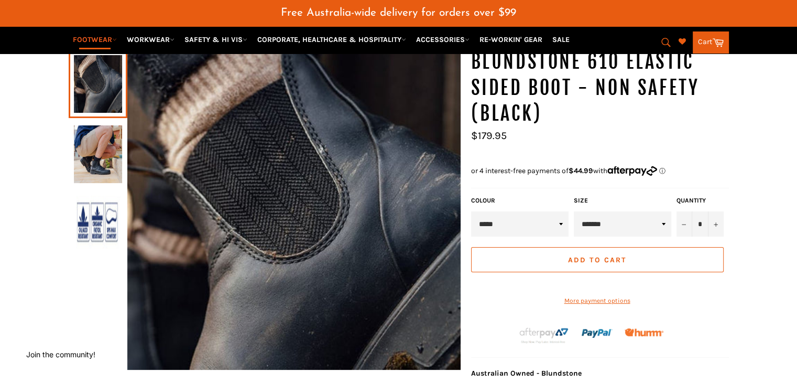
click at [104, 147] on img at bounding box center [98, 154] width 48 height 58
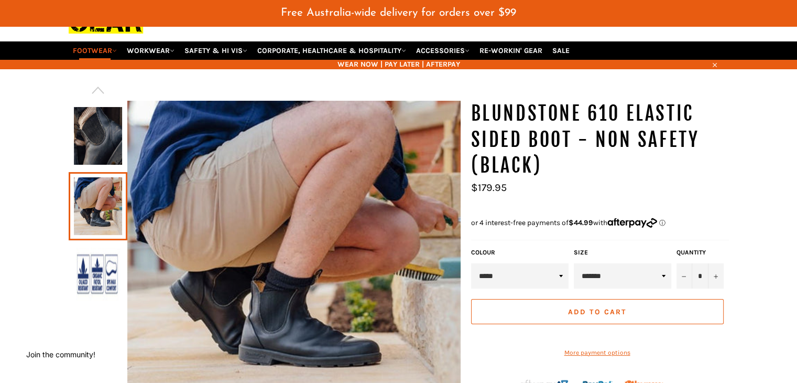
scroll to position [78, 0]
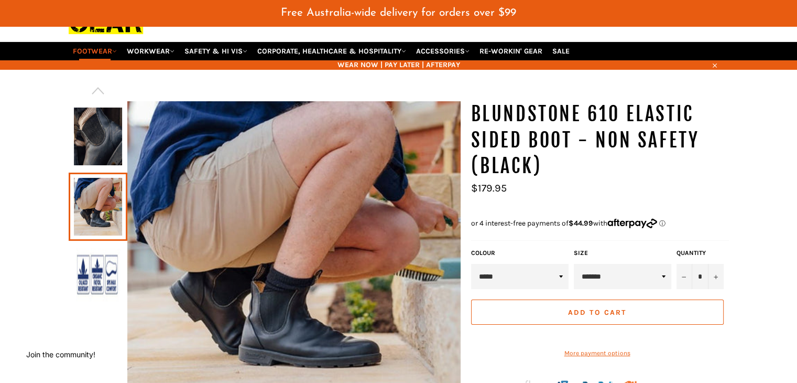
click at [86, 267] on img at bounding box center [98, 277] width 48 height 58
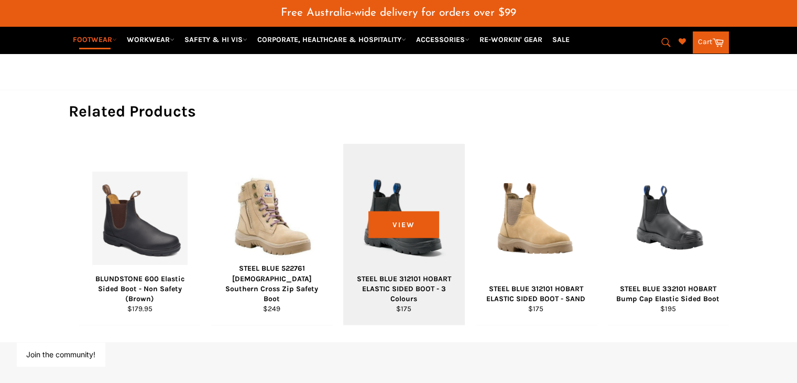
scroll to position [654, 0]
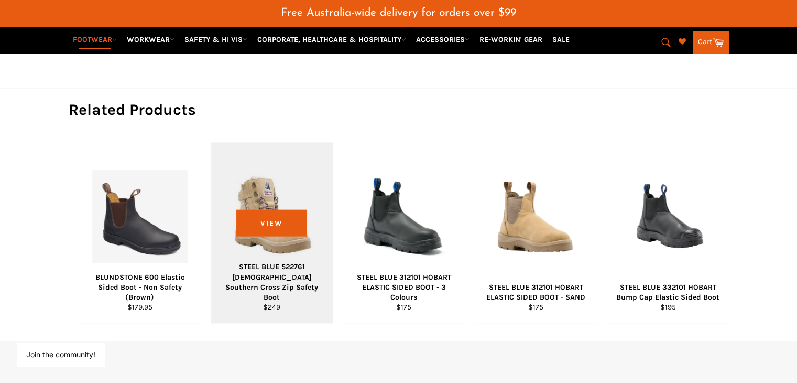
click at [278, 283] on div "STEEL BLUE 522761 [DEMOGRAPHIC_DATA] Southern Cross Zip Safety Boot" at bounding box center [271, 281] width 108 height 40
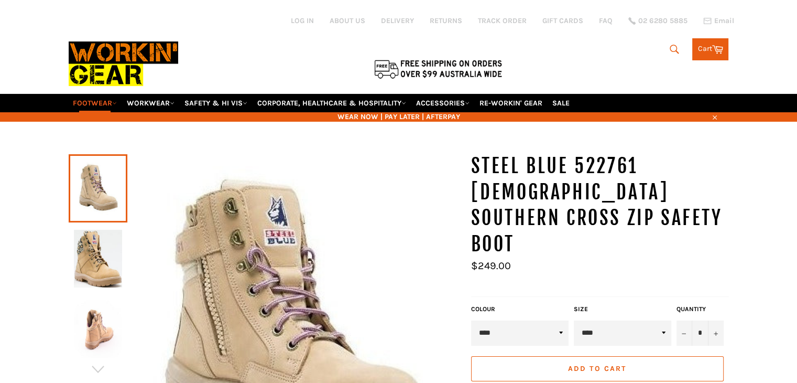
click at [106, 234] on img at bounding box center [98, 259] width 48 height 58
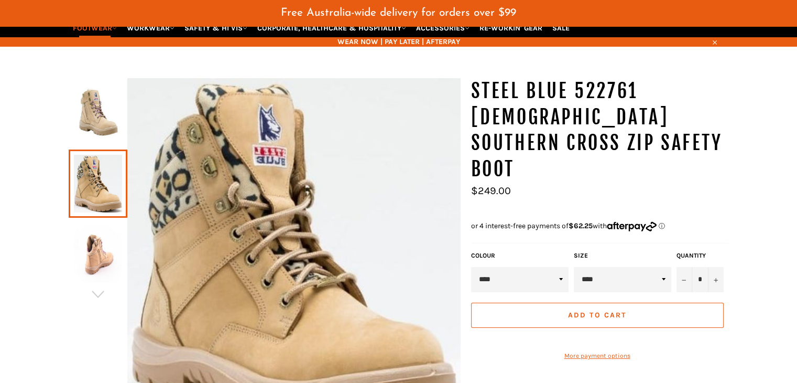
scroll to position [105, 0]
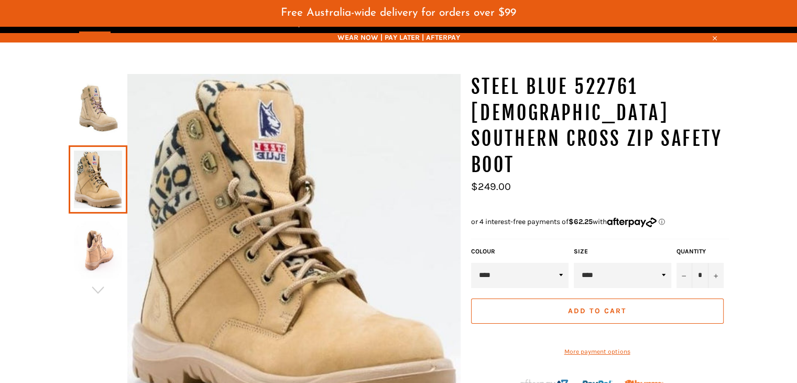
click at [90, 248] on img at bounding box center [98, 250] width 48 height 58
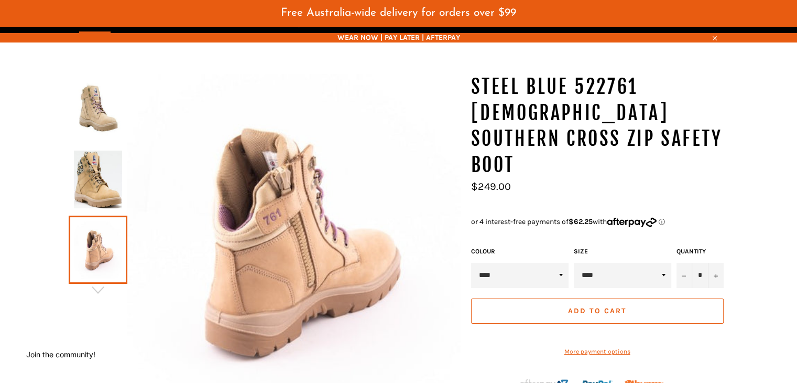
click at [493, 263] on select "**** ******" at bounding box center [519, 275] width 97 height 25
click at [471, 263] on select "**** ******" at bounding box center [519, 275] width 97 height 25
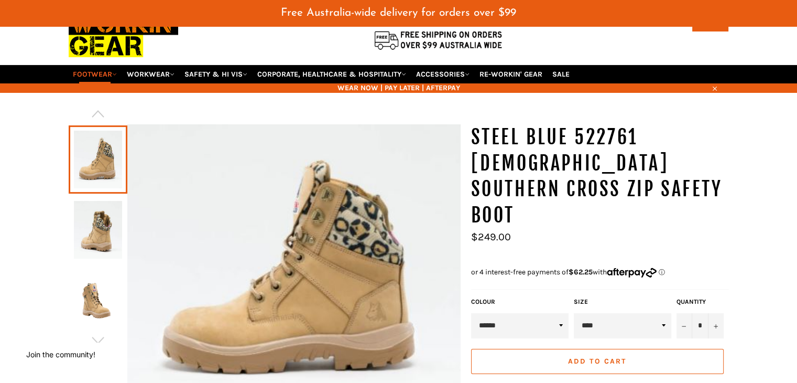
scroll to position [52, 0]
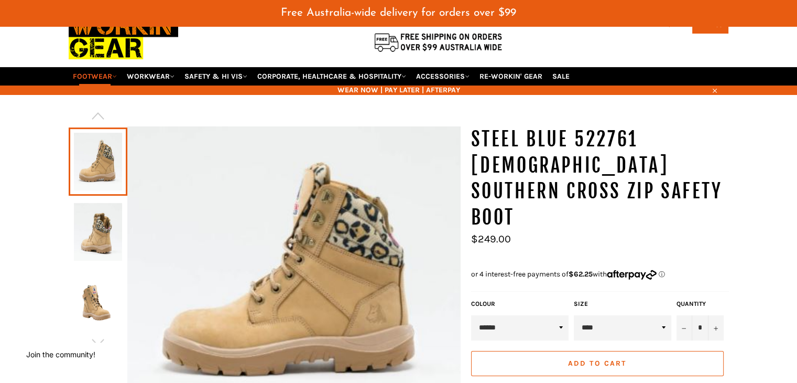
click at [511, 315] on select "**** ******" at bounding box center [519, 327] width 97 height 25
select select "****"
click at [471, 315] on select "**** ******" at bounding box center [519, 327] width 97 height 25
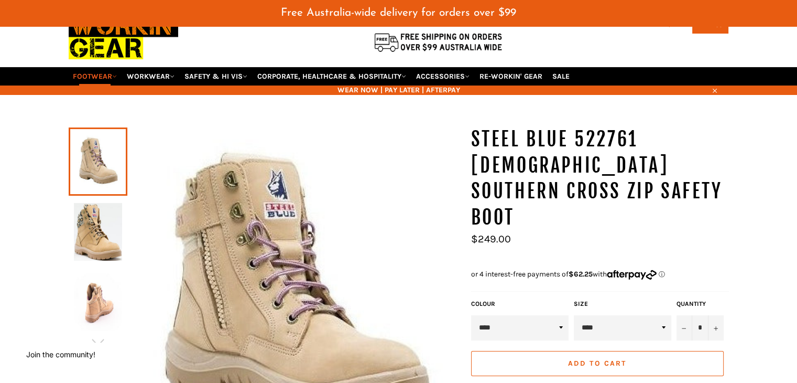
click at [100, 203] on img at bounding box center [98, 232] width 48 height 58
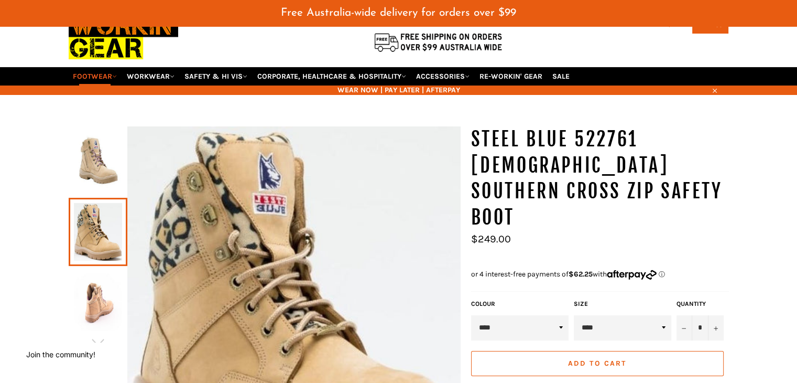
click at [106, 268] on link at bounding box center [98, 302] width 59 height 68
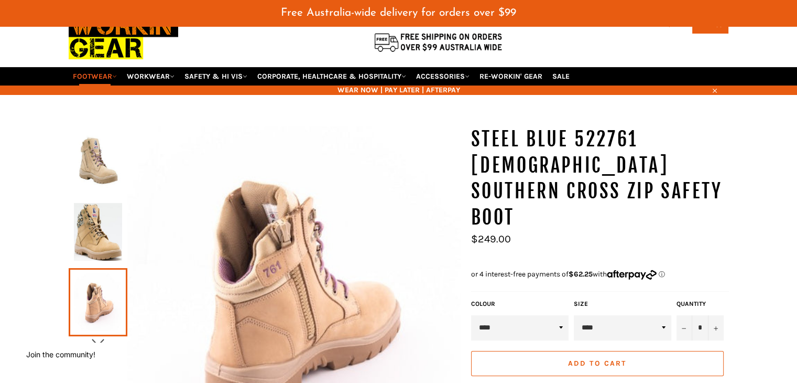
click at [99, 334] on icon "button" at bounding box center [98, 342] width 16 height 16
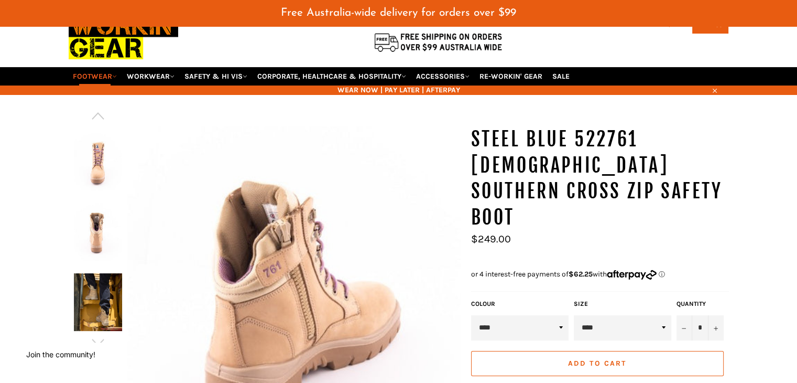
click at [100, 157] on img at bounding box center [98, 162] width 48 height 58
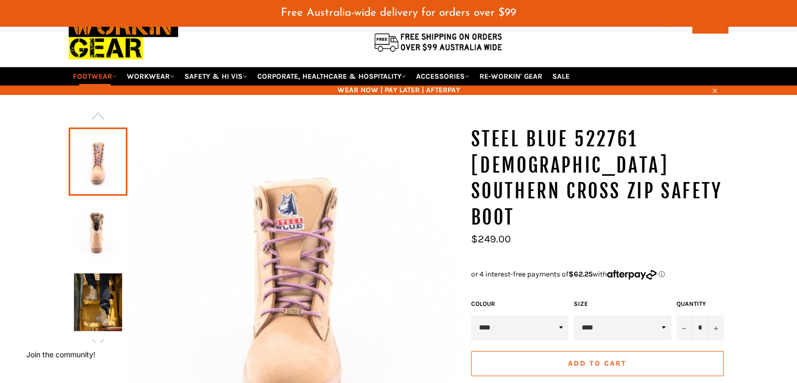
click at [102, 207] on img at bounding box center [98, 232] width 48 height 58
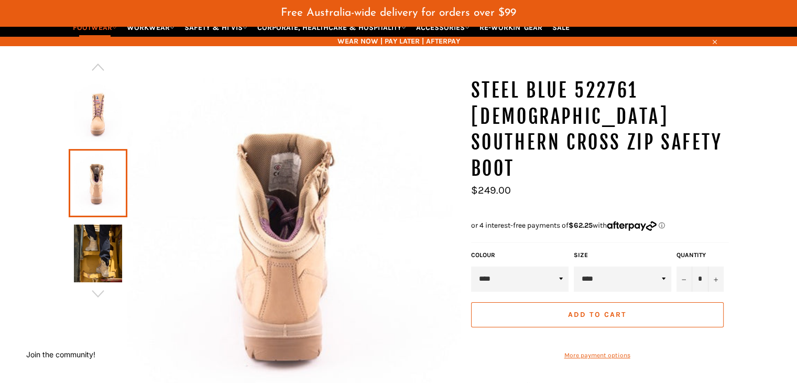
scroll to position [105, 0]
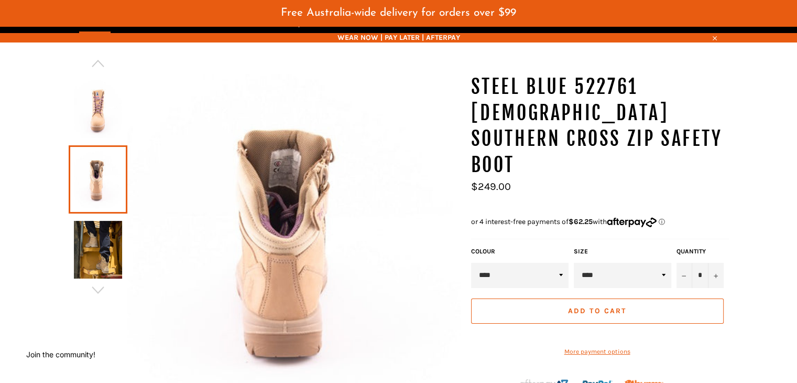
click at [106, 227] on img at bounding box center [98, 250] width 48 height 58
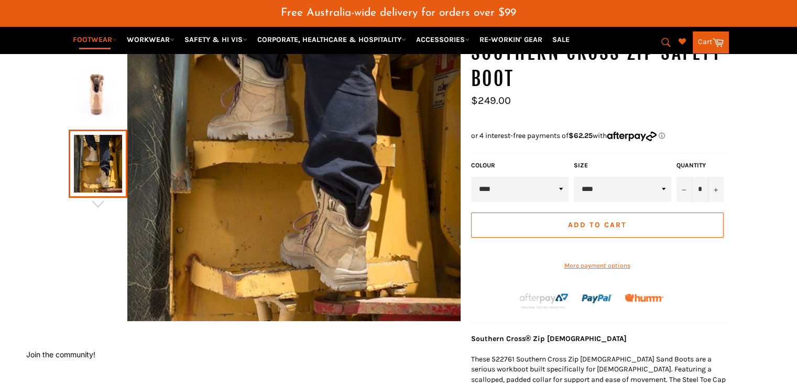
scroll to position [210, 0]
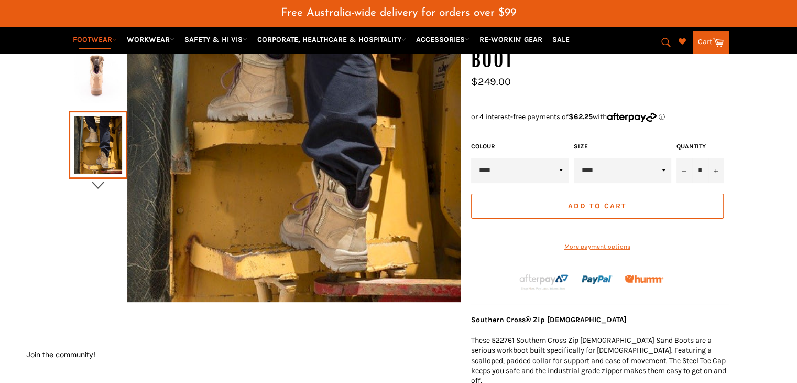
click at [91, 177] on icon "button" at bounding box center [98, 185] width 16 height 16
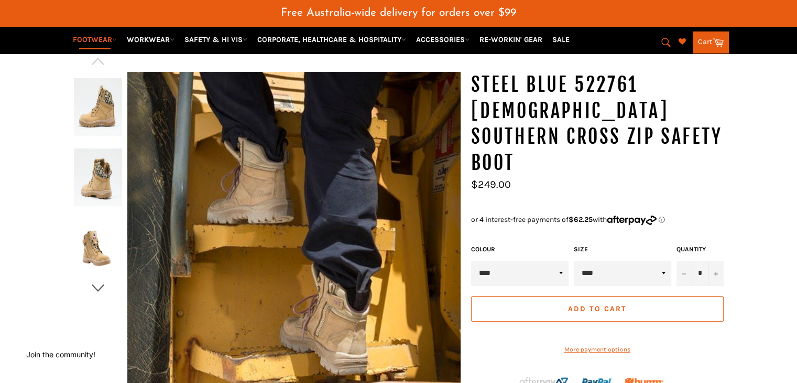
scroll to position [105, 0]
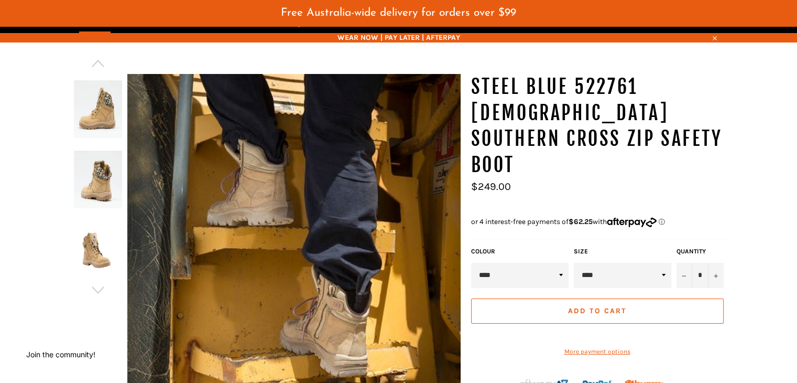
click at [93, 246] on img at bounding box center [98, 250] width 48 height 58
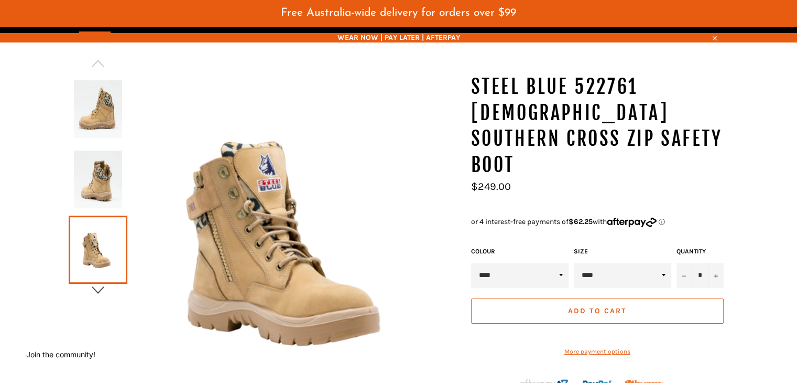
click at [101, 282] on icon "button" at bounding box center [98, 290] width 16 height 16
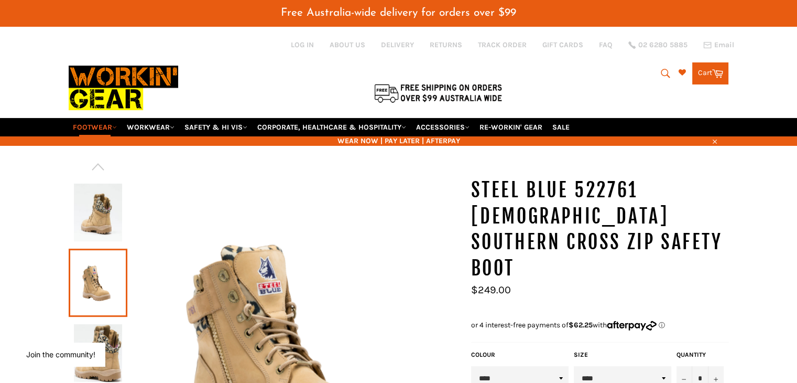
scroll to position [0, 0]
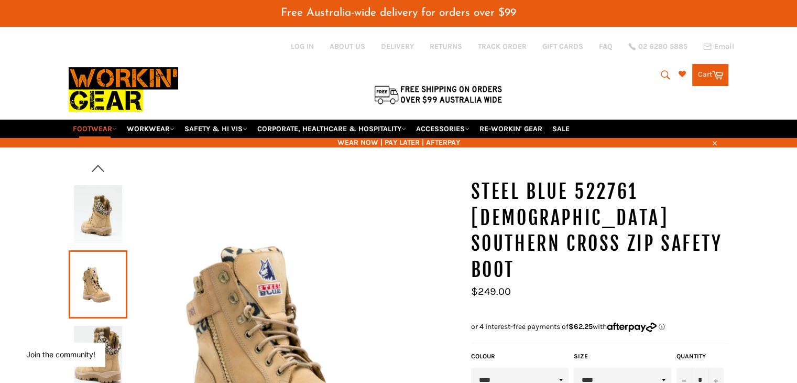
click at [98, 160] on icon "button" at bounding box center [98, 168] width 16 height 16
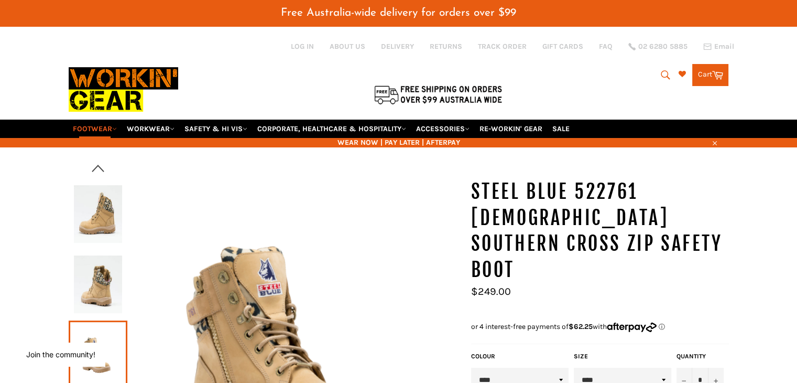
click at [98, 160] on icon "button" at bounding box center [98, 168] width 16 height 16
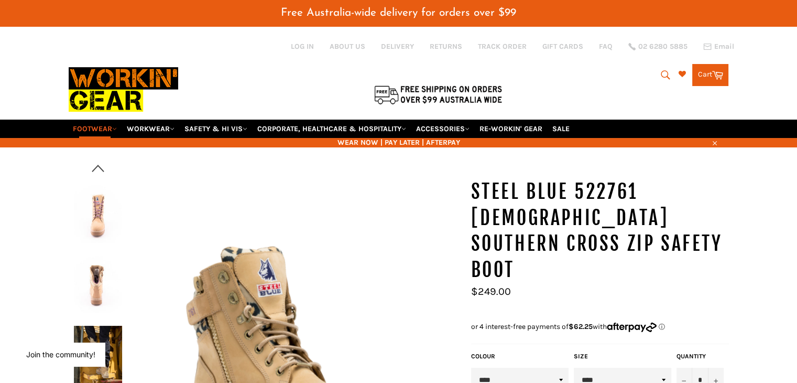
click at [98, 160] on icon "button" at bounding box center [98, 168] width 16 height 16
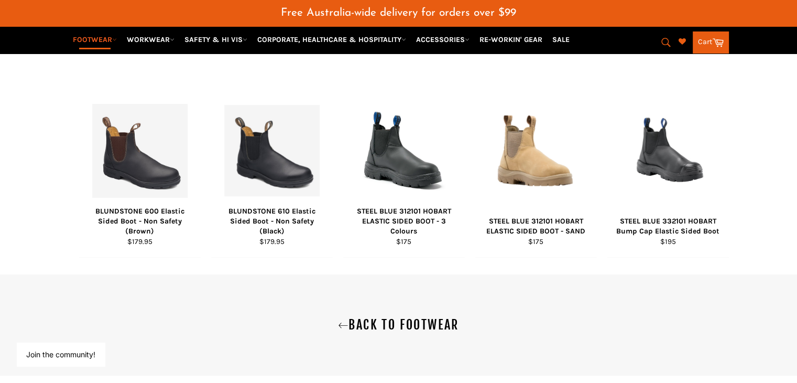
scroll to position [902, 0]
